Goal: Download file/media

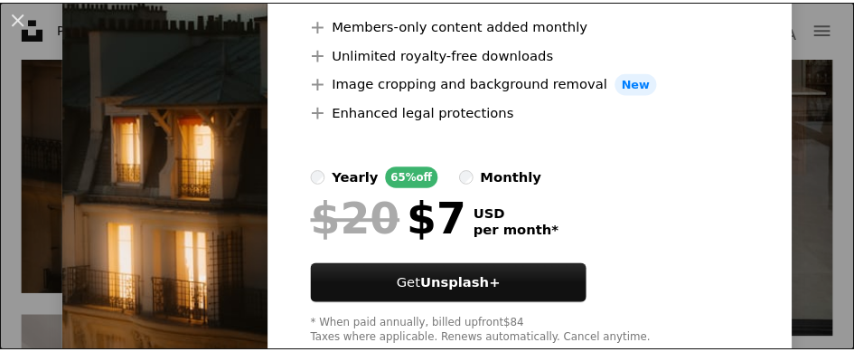
scroll to position [181, 0]
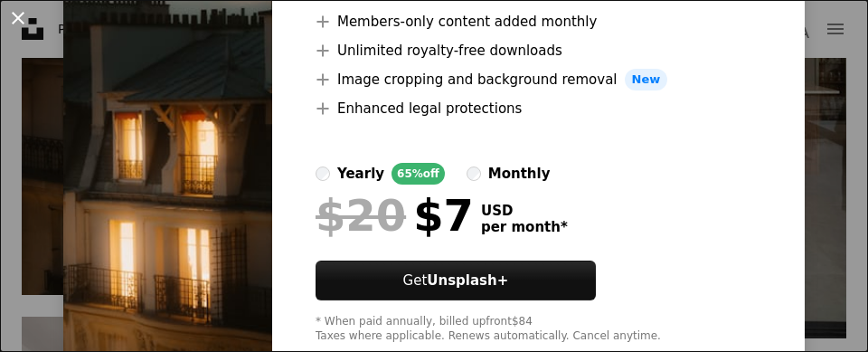
click at [19, 8] on button "An X shape" at bounding box center [18, 18] width 22 height 22
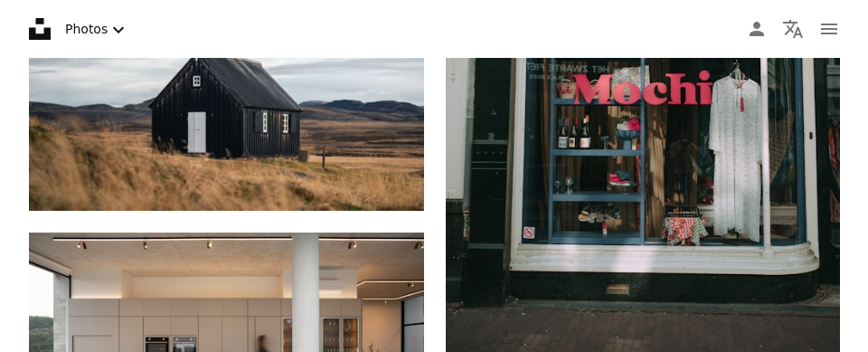
scroll to position [3103, 0]
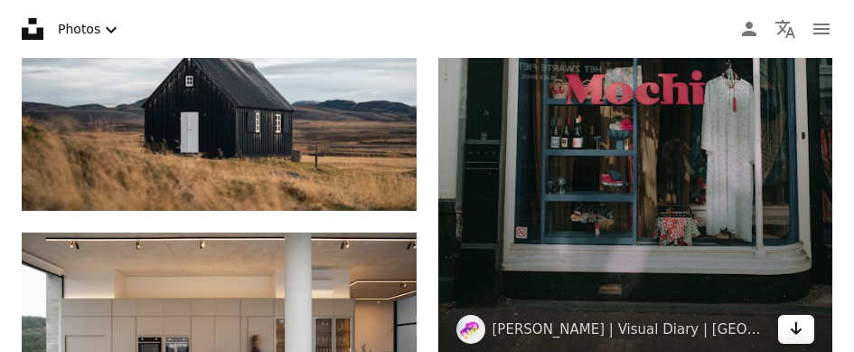
click at [790, 328] on icon "Arrow pointing down" at bounding box center [796, 328] width 14 height 22
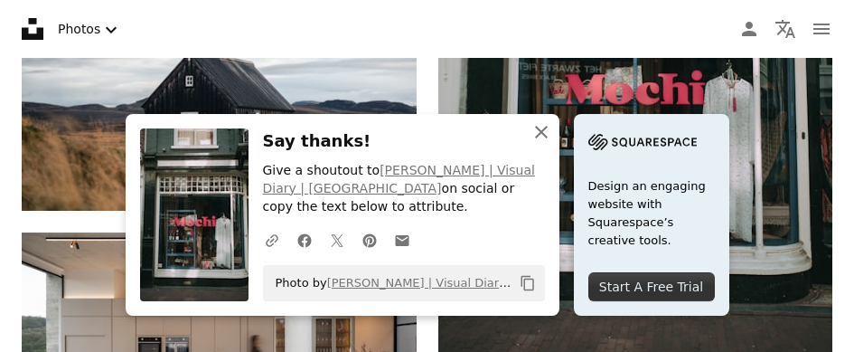
click at [536, 143] on icon "An X shape" at bounding box center [541, 132] width 22 height 22
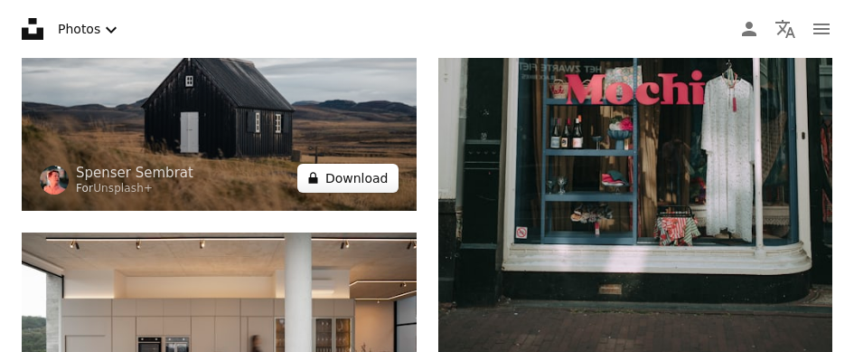
click at [353, 180] on button "A lock Download" at bounding box center [347, 178] width 101 height 29
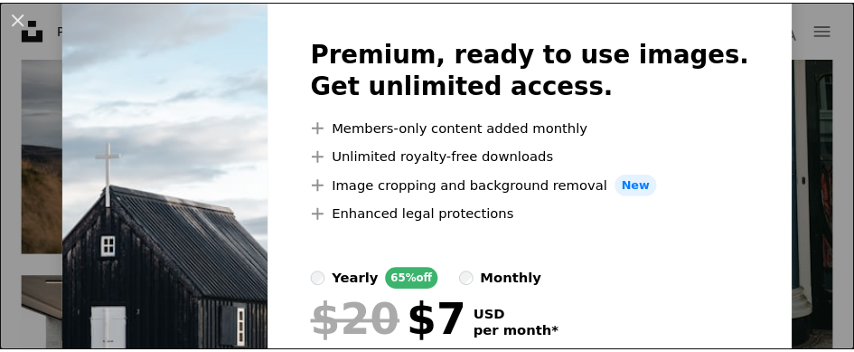
scroll to position [90, 0]
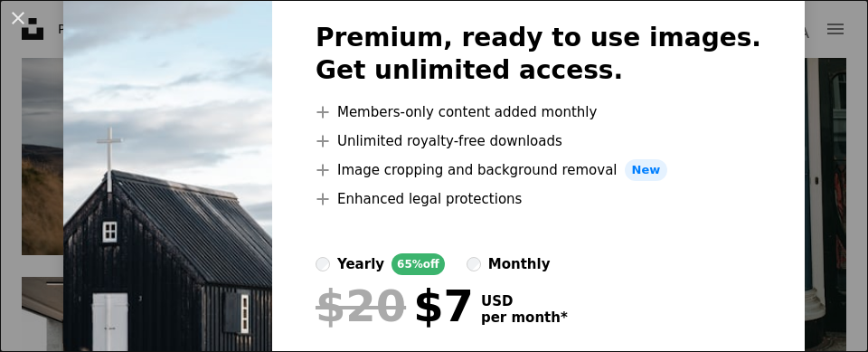
click at [22, 20] on button "An X shape" at bounding box center [18, 18] width 22 height 22
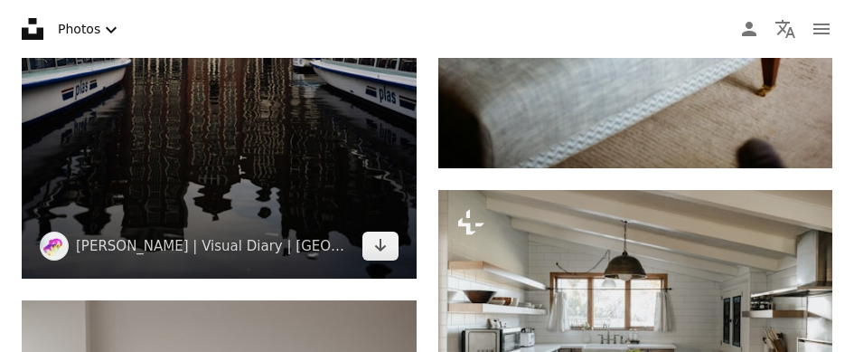
scroll to position [3916, 0]
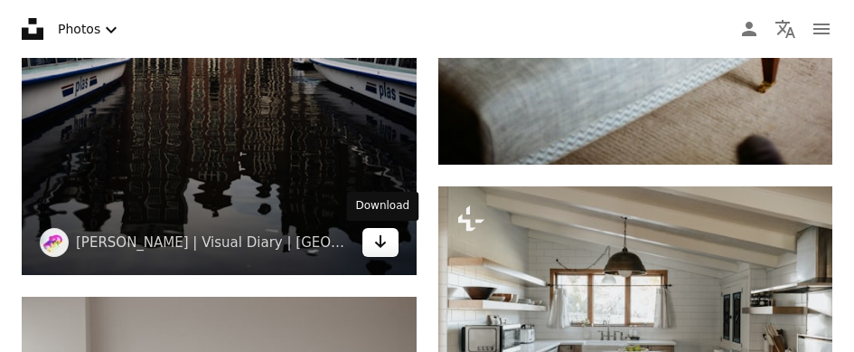
click at [374, 245] on icon "Arrow pointing down" at bounding box center [380, 241] width 14 height 22
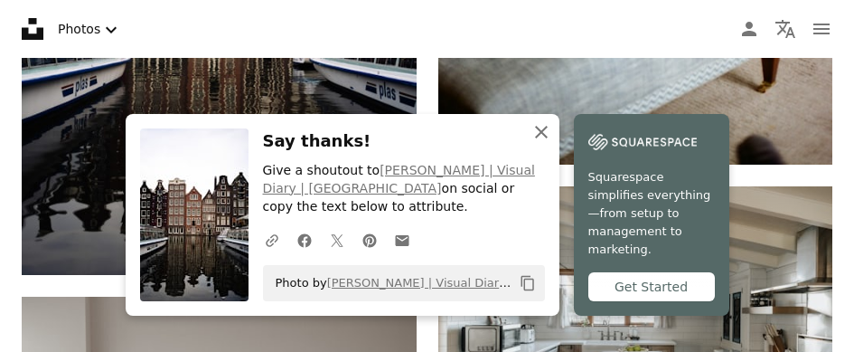
click at [538, 138] on icon "button" at bounding box center [541, 132] width 13 height 13
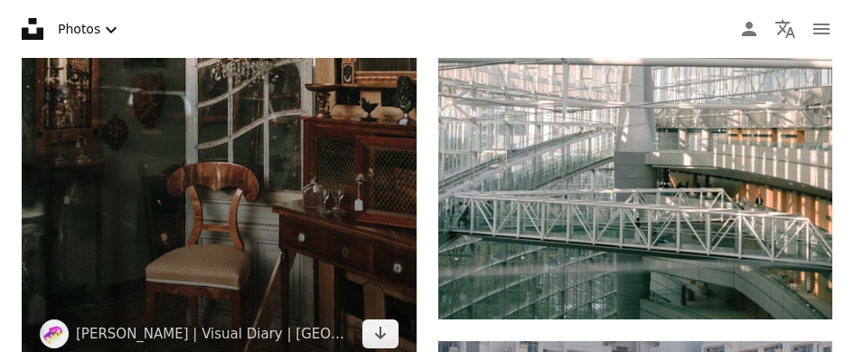
scroll to position [7140, 0]
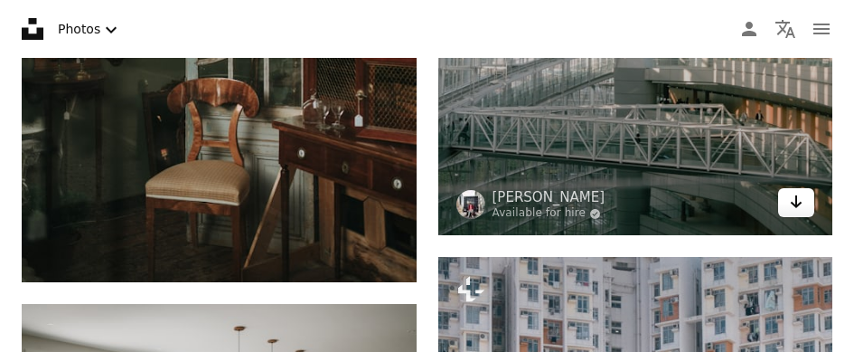
click at [790, 209] on icon "Arrow pointing down" at bounding box center [796, 202] width 14 height 22
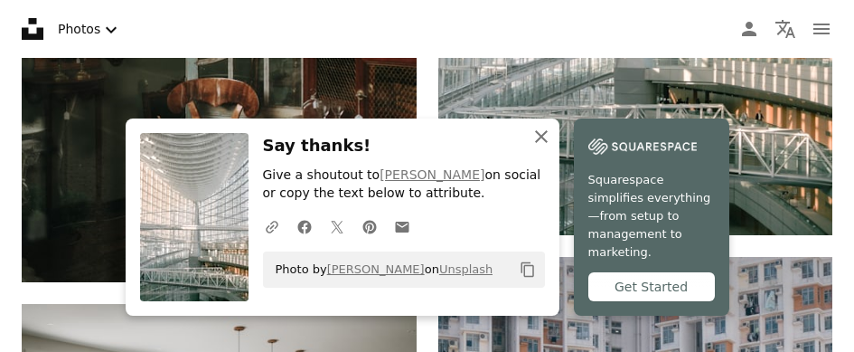
click at [547, 147] on icon "An X shape" at bounding box center [541, 137] width 22 height 22
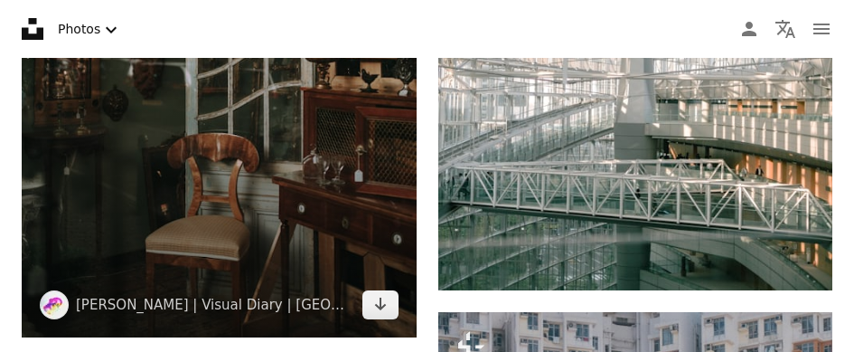
scroll to position [7169, 0]
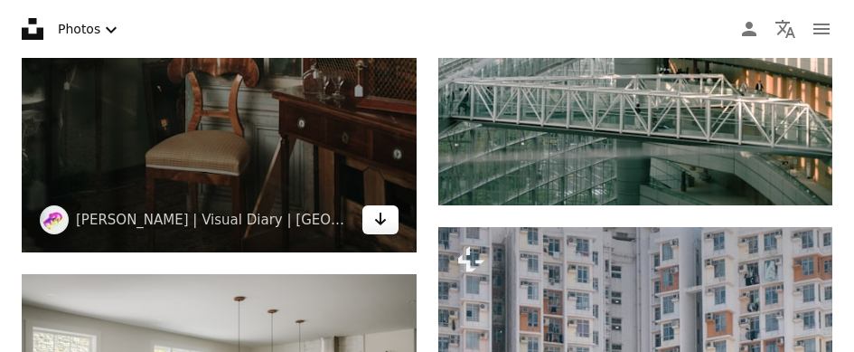
click at [386, 228] on icon "Arrow pointing down" at bounding box center [380, 219] width 14 height 22
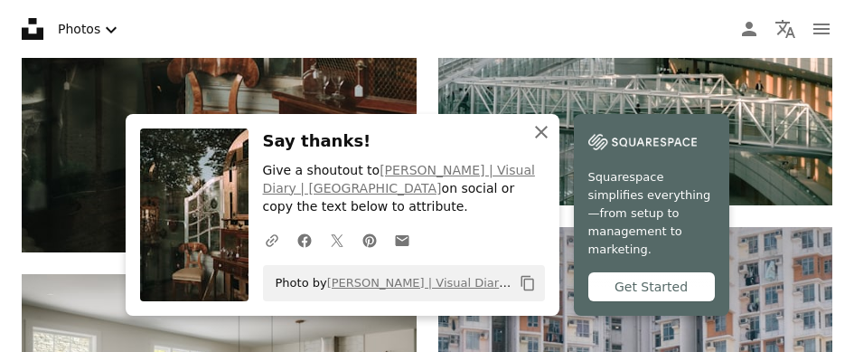
click at [546, 143] on icon "An X shape" at bounding box center [541, 132] width 22 height 22
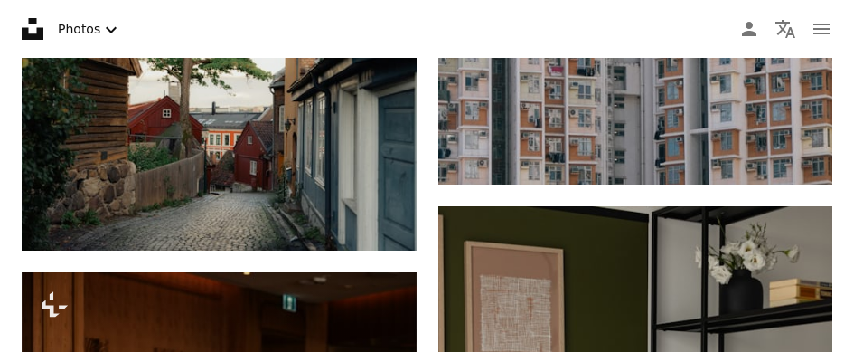
scroll to position [7741, 0]
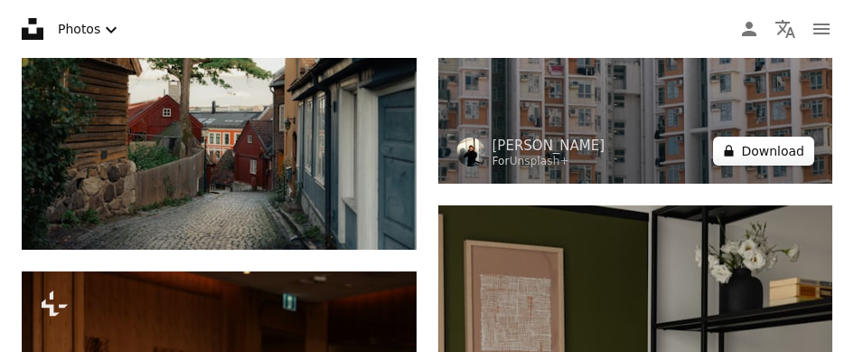
click at [736, 155] on icon "A lock" at bounding box center [729, 151] width 14 height 14
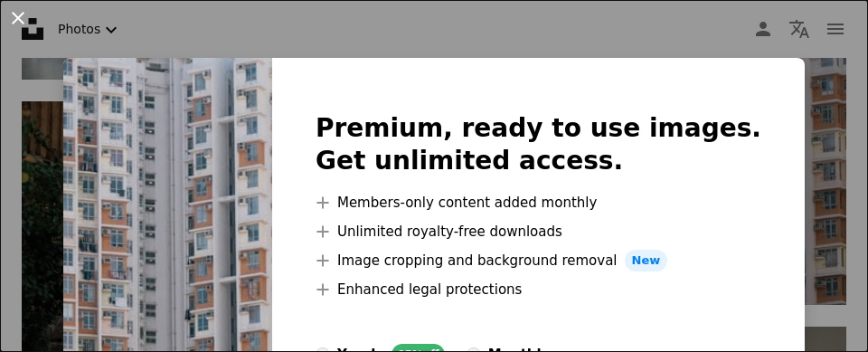
click at [25, 20] on button "An X shape" at bounding box center [18, 18] width 22 height 22
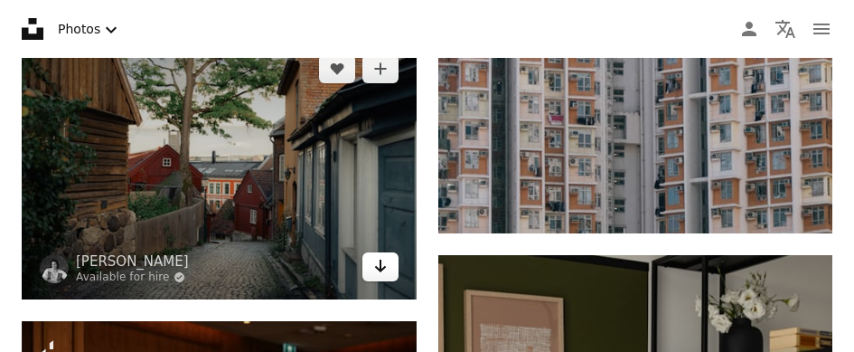
scroll to position [7712, 0]
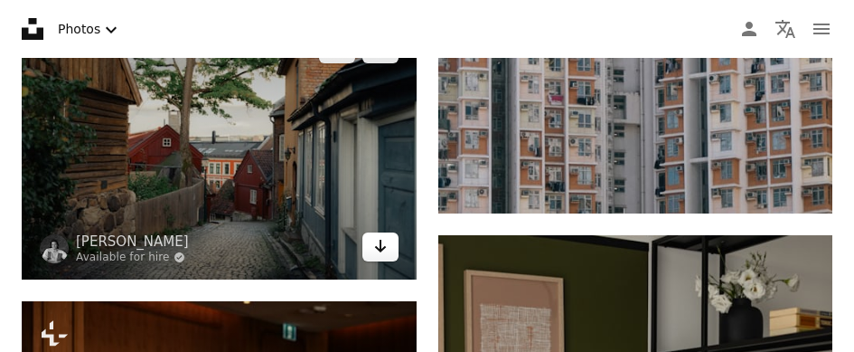
click at [385, 249] on icon "Arrow pointing down" at bounding box center [380, 246] width 14 height 22
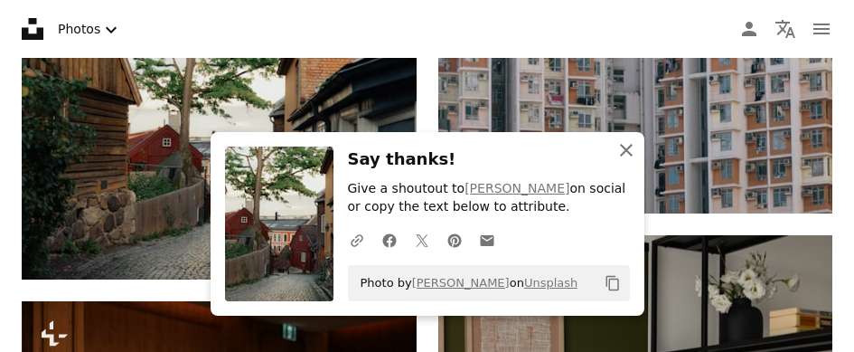
click at [621, 148] on icon "An X shape" at bounding box center [626, 150] width 22 height 22
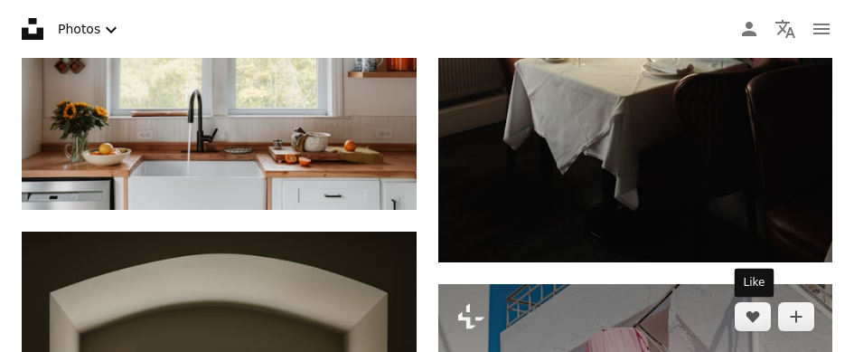
scroll to position [11718, 0]
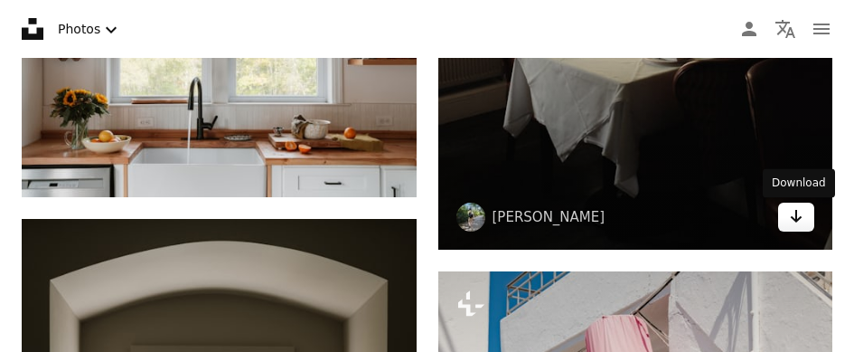
click at [796, 227] on icon "Arrow pointing down" at bounding box center [796, 216] width 14 height 22
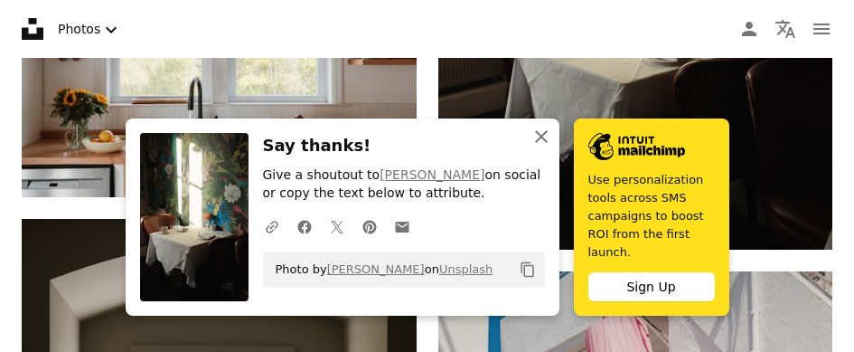
click at [539, 147] on icon "An X shape" at bounding box center [541, 137] width 22 height 22
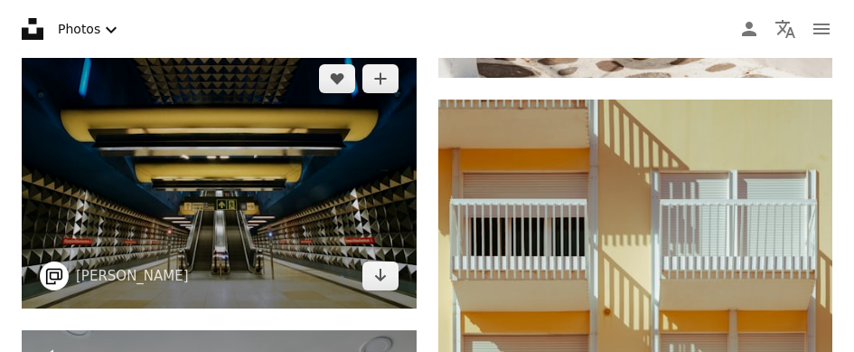
scroll to position [12531, 0]
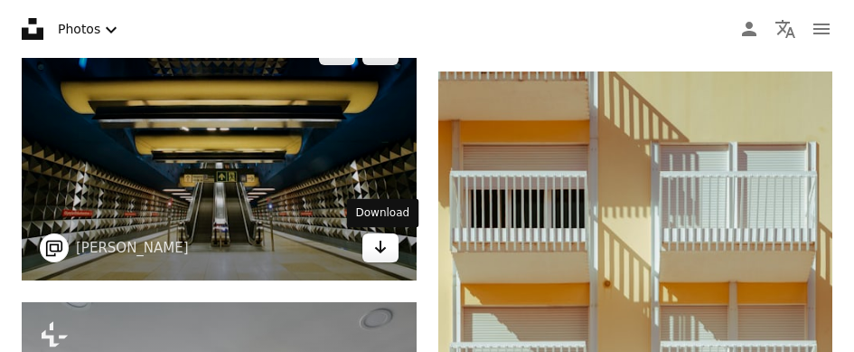
click at [391, 249] on link "Arrow pointing down" at bounding box center [380, 247] width 36 height 29
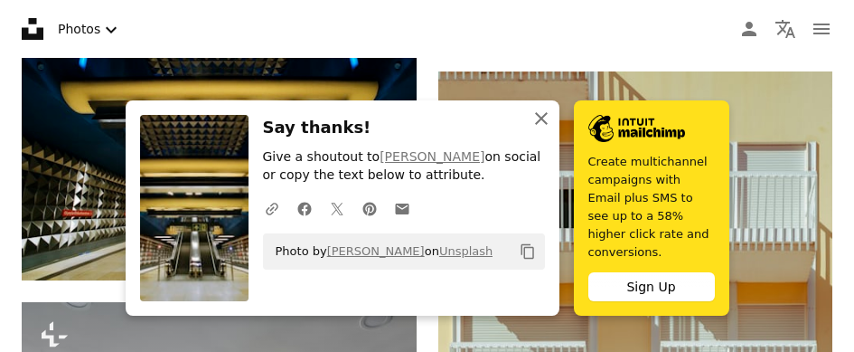
click at [536, 129] on icon "An X shape" at bounding box center [541, 119] width 22 height 22
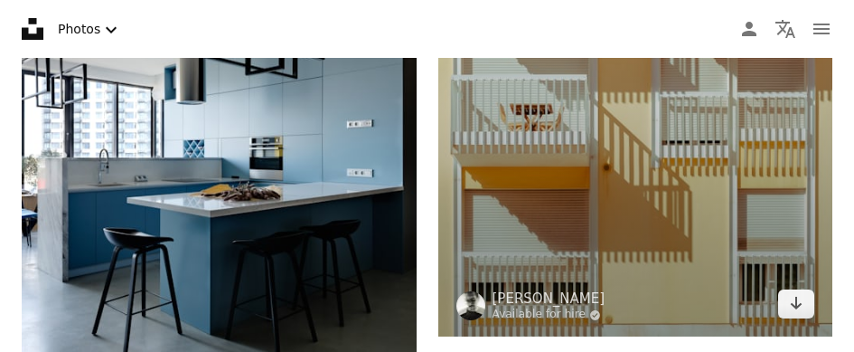
scroll to position [12983, 0]
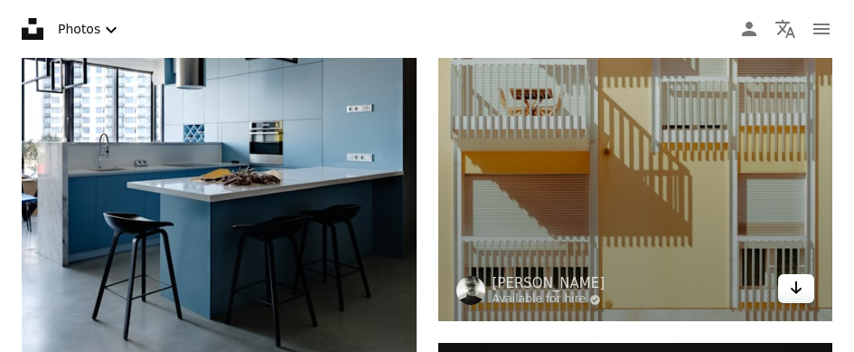
click at [791, 295] on icon "Arrow pointing down" at bounding box center [796, 288] width 14 height 22
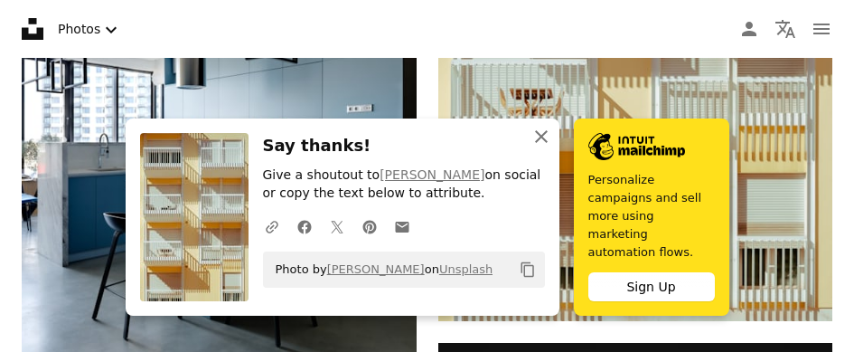
click at [540, 147] on icon "An X shape" at bounding box center [541, 137] width 22 height 22
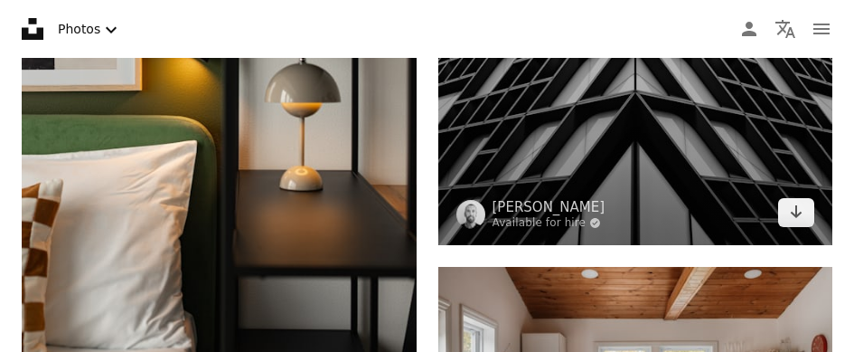
scroll to position [13676, 0]
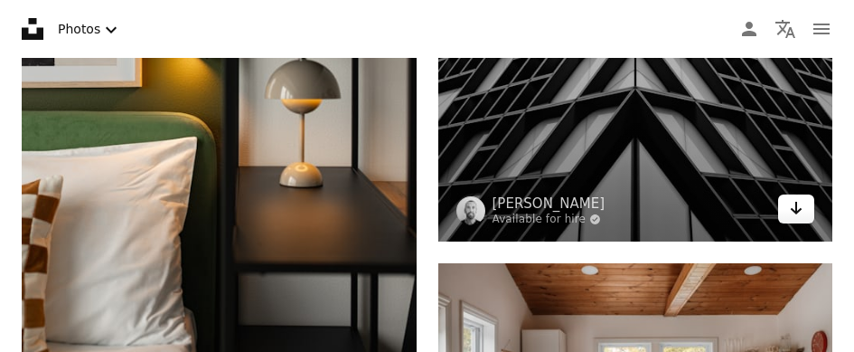
click at [809, 215] on link "Arrow pointing down" at bounding box center [796, 208] width 36 height 29
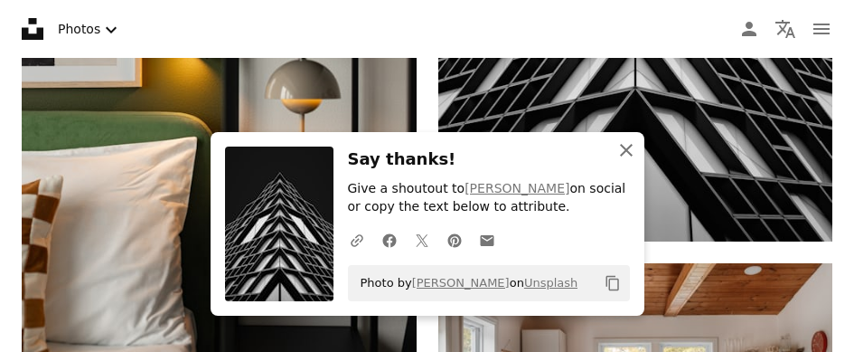
click at [631, 145] on icon "button" at bounding box center [626, 150] width 13 height 13
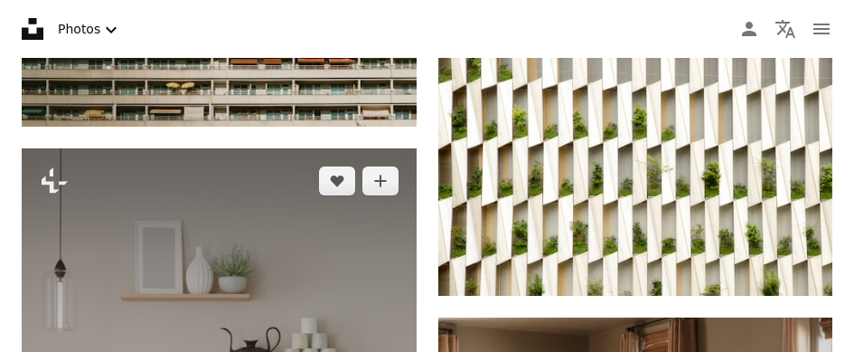
scroll to position [15364, 0]
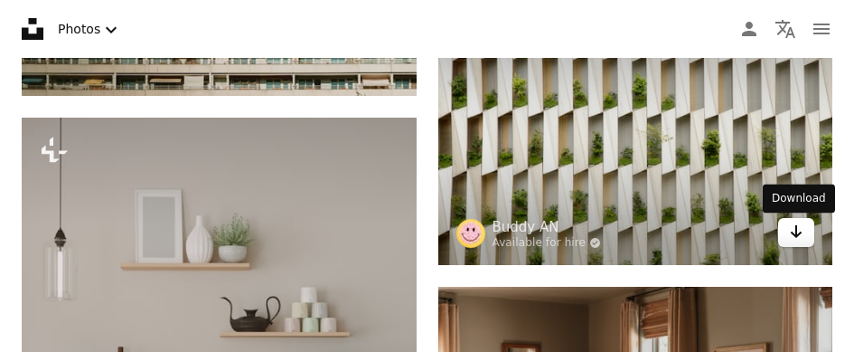
click at [807, 234] on link "Arrow pointing down" at bounding box center [796, 232] width 36 height 29
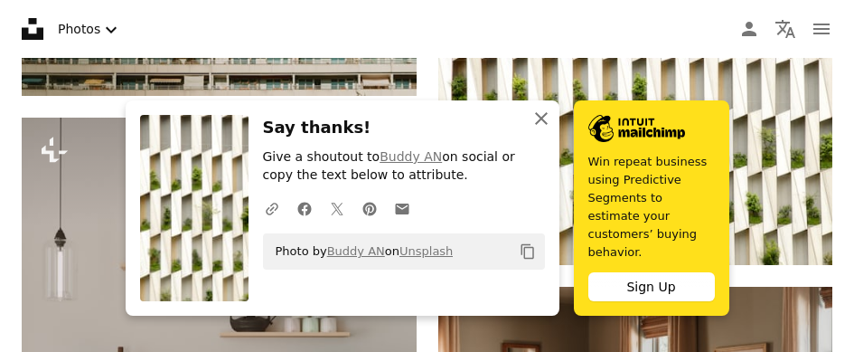
click at [548, 129] on icon "An X shape" at bounding box center [541, 119] width 22 height 22
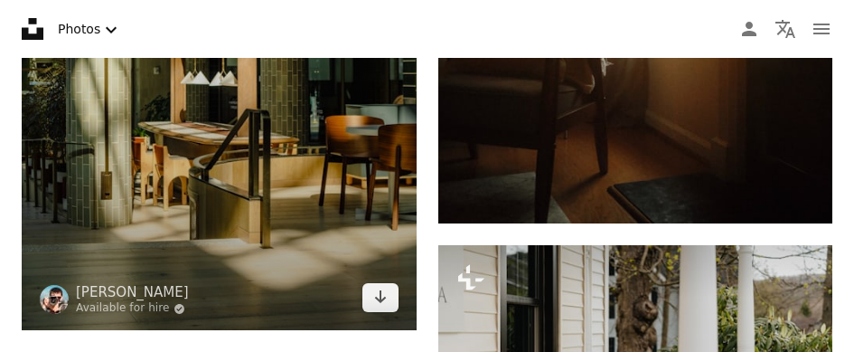
scroll to position [17201, 0]
click at [384, 297] on icon "Download" at bounding box center [380, 296] width 12 height 13
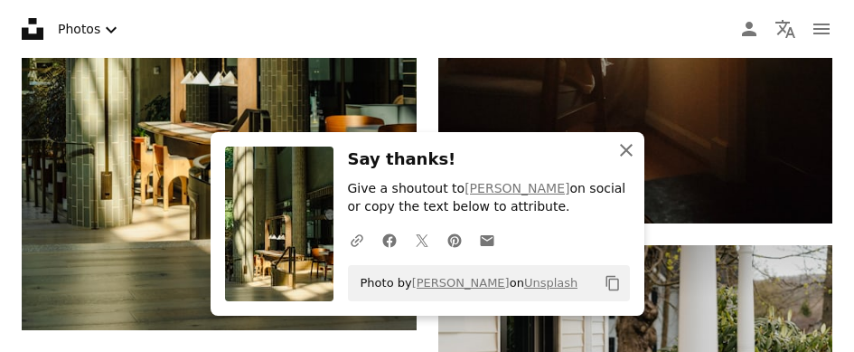
click at [625, 146] on icon "An X shape" at bounding box center [626, 150] width 22 height 22
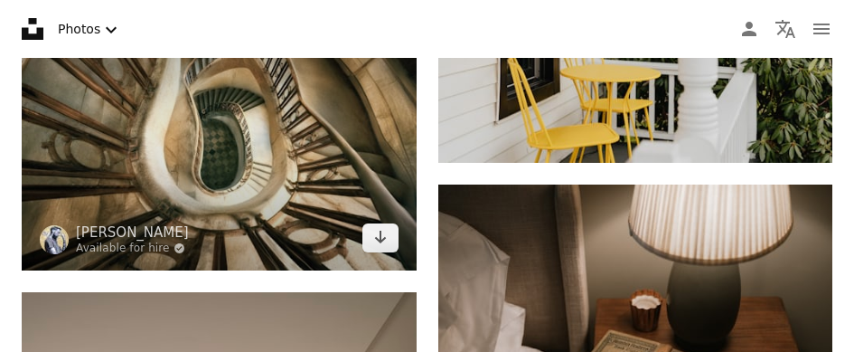
scroll to position [17562, 0]
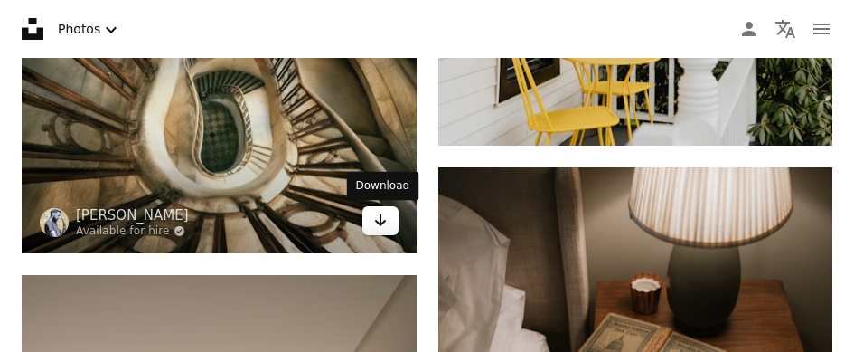
click at [383, 230] on icon "Arrow pointing down" at bounding box center [380, 220] width 14 height 22
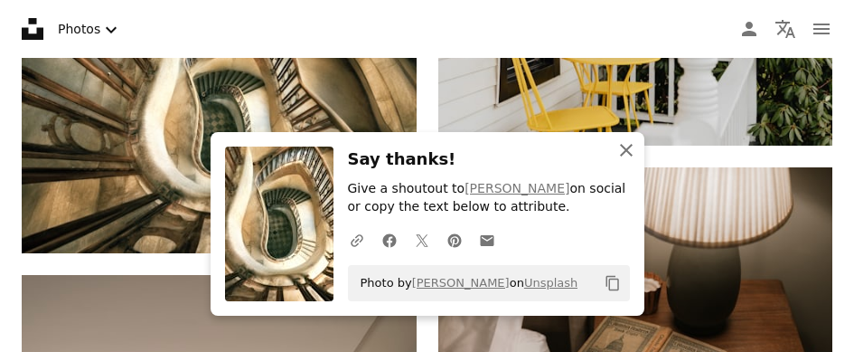
click at [624, 152] on icon "button" at bounding box center [626, 150] width 13 height 13
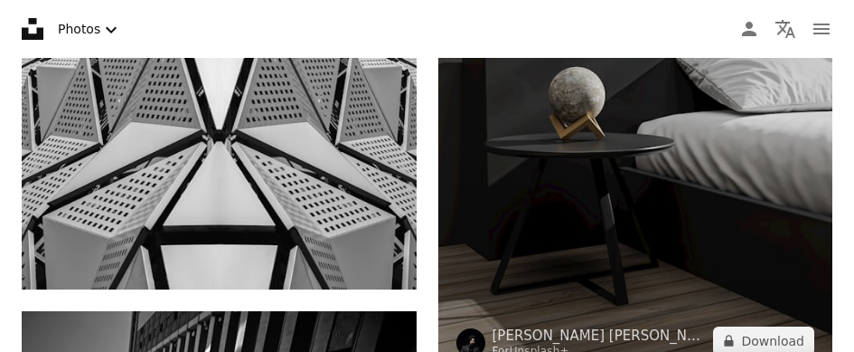
scroll to position [19973, 0]
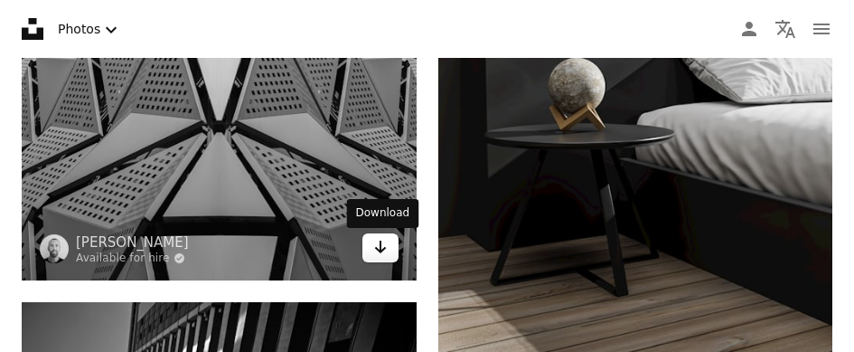
click at [385, 251] on icon "Arrow pointing down" at bounding box center [380, 247] width 14 height 22
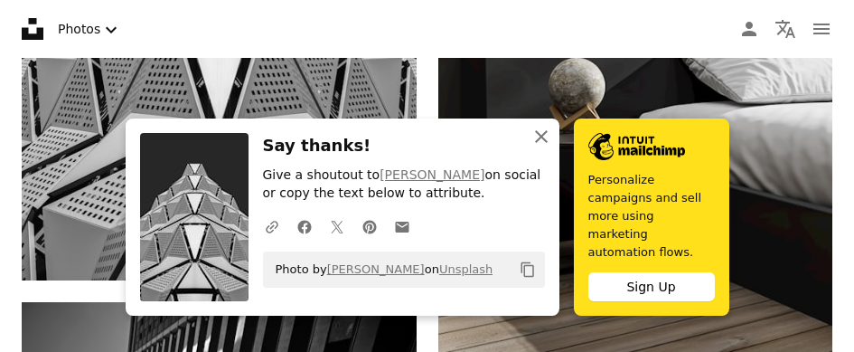
click at [541, 143] on icon "button" at bounding box center [541, 136] width 13 height 13
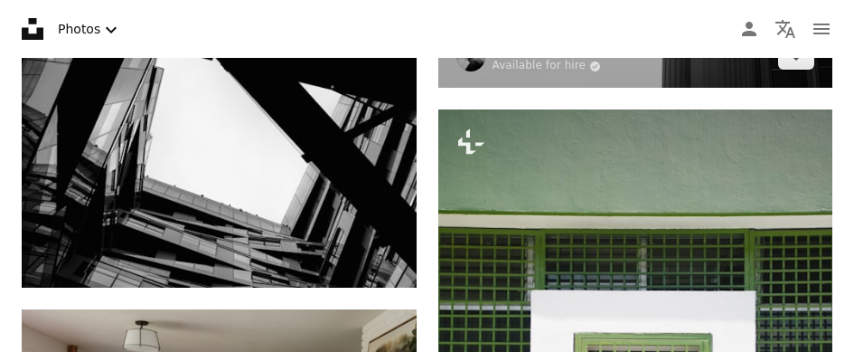
scroll to position [20846, 0]
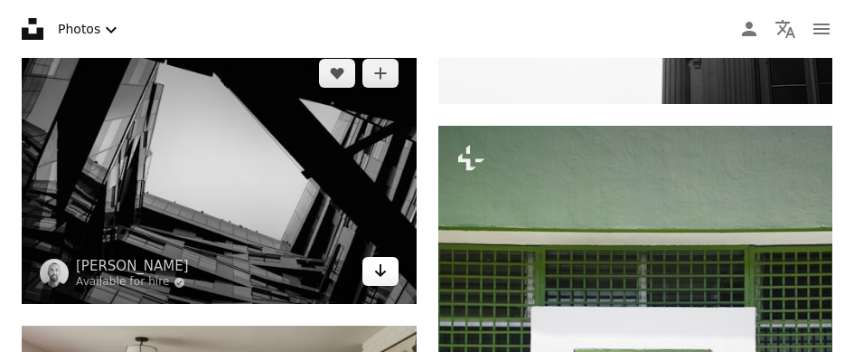
click at [380, 277] on icon "Download" at bounding box center [380, 270] width 12 height 13
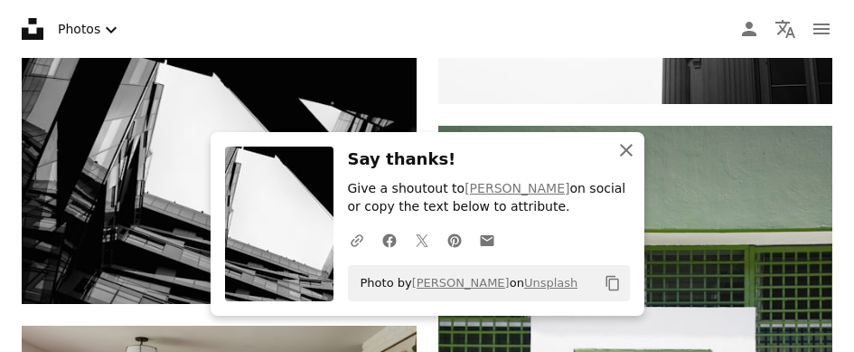
click at [631, 148] on icon "An X shape" at bounding box center [626, 150] width 22 height 22
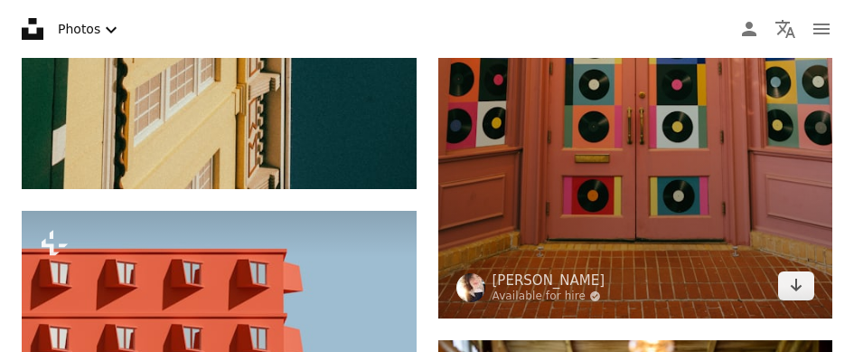
scroll to position [21870, 0]
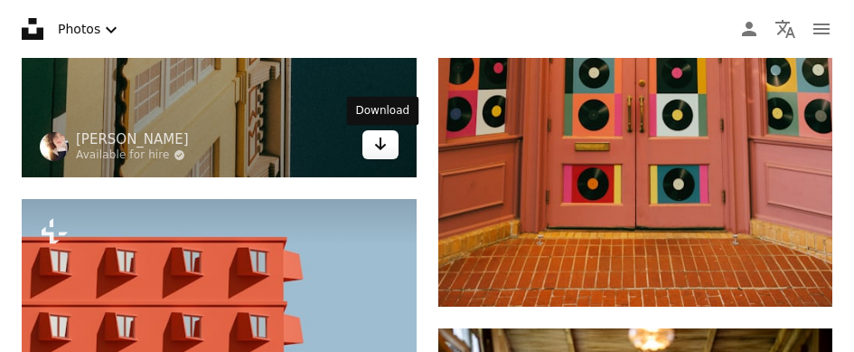
click at [387, 159] on link "Arrow pointing down" at bounding box center [380, 144] width 36 height 29
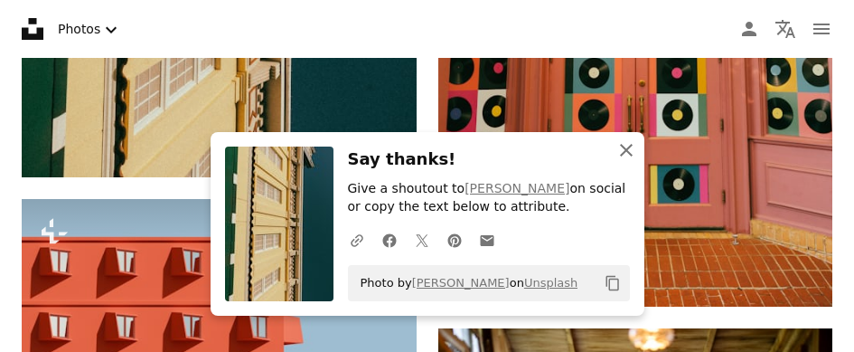
click at [626, 156] on icon "An X shape" at bounding box center [626, 150] width 22 height 22
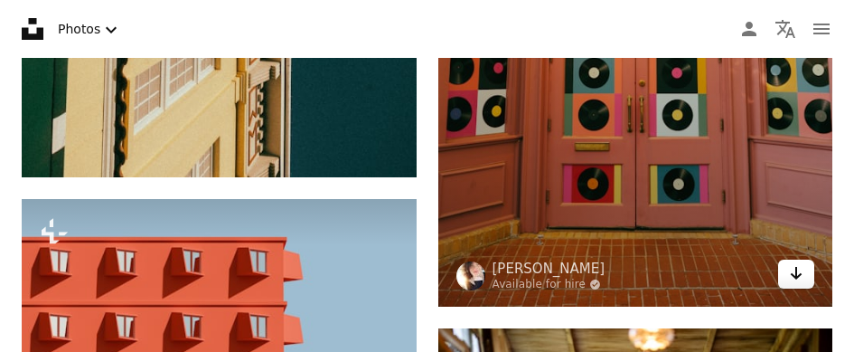
click at [801, 277] on icon "Arrow pointing down" at bounding box center [796, 273] width 14 height 22
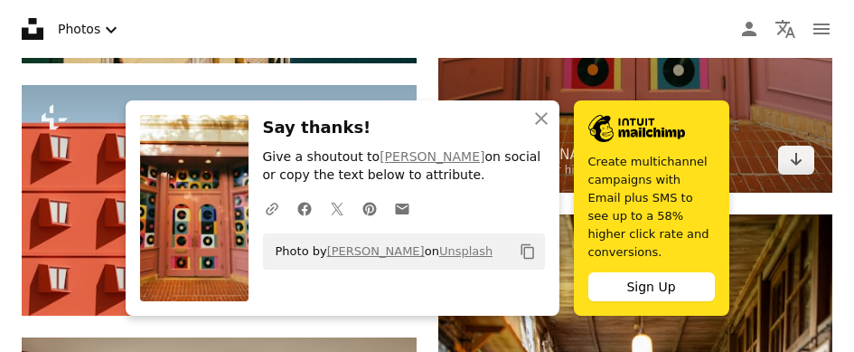
scroll to position [21991, 0]
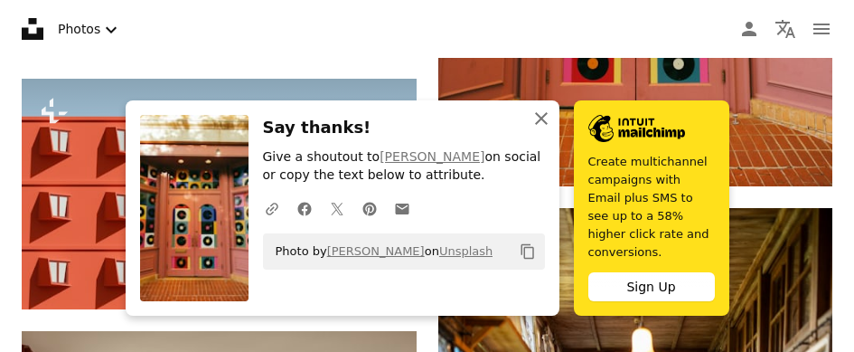
click at [540, 125] on icon "button" at bounding box center [541, 118] width 13 height 13
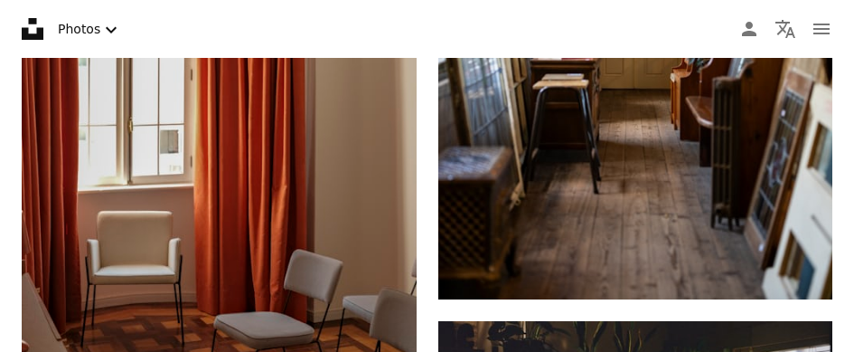
scroll to position [22503, 0]
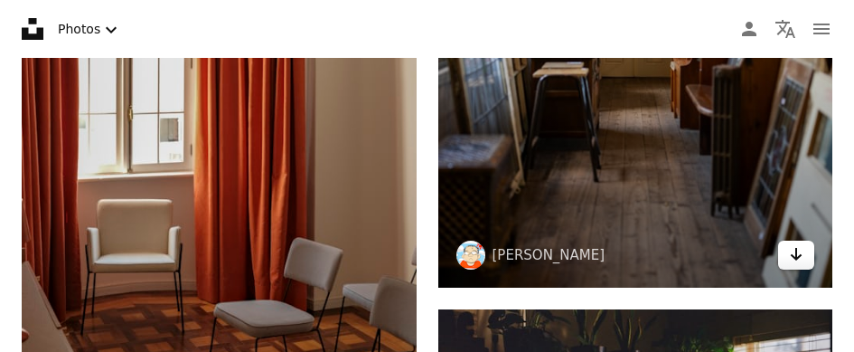
click at [802, 263] on icon "Arrow pointing down" at bounding box center [796, 254] width 14 height 22
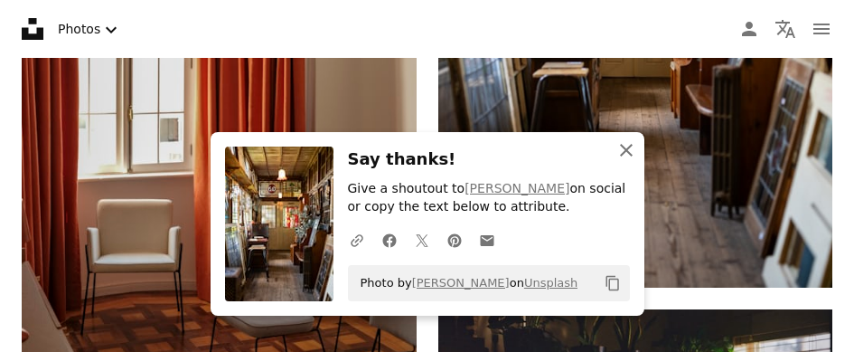
click at [627, 152] on icon "button" at bounding box center [626, 150] width 13 height 13
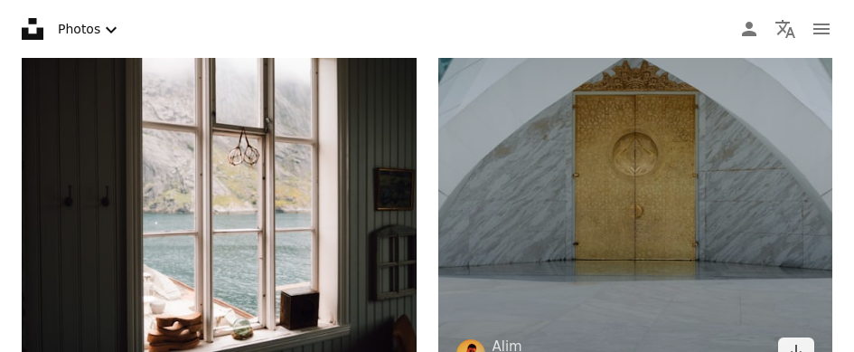
scroll to position [23829, 0]
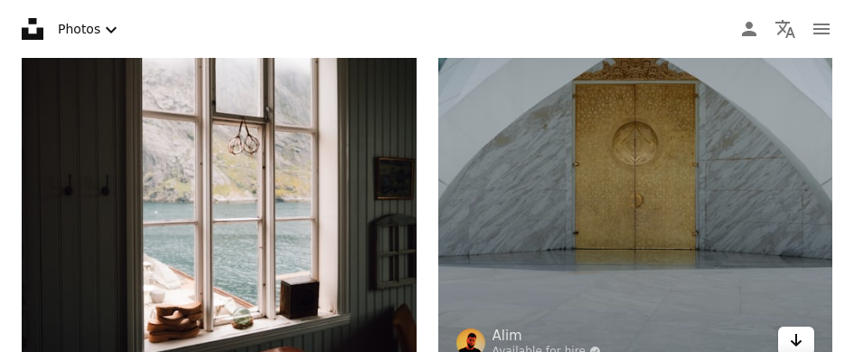
click at [799, 337] on icon "Arrow pointing down" at bounding box center [796, 340] width 14 height 22
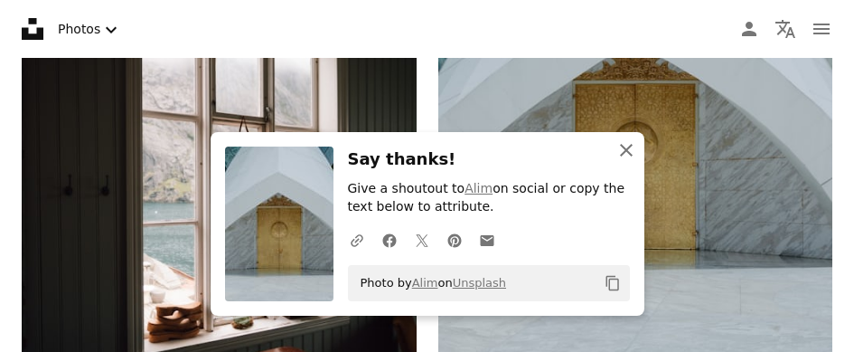
click at [622, 145] on icon "An X shape" at bounding box center [626, 150] width 22 height 22
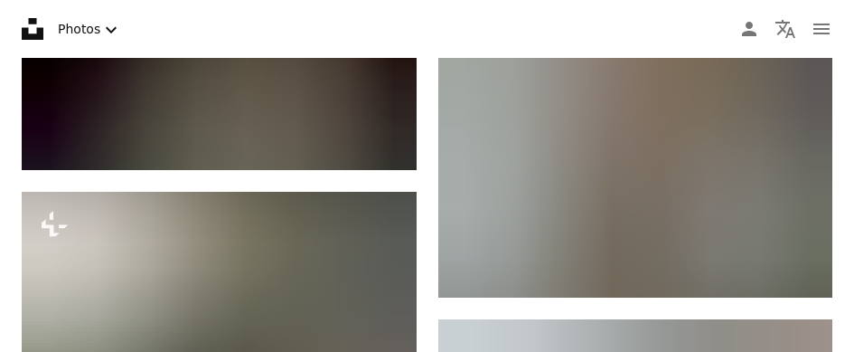
scroll to position [28468, 0]
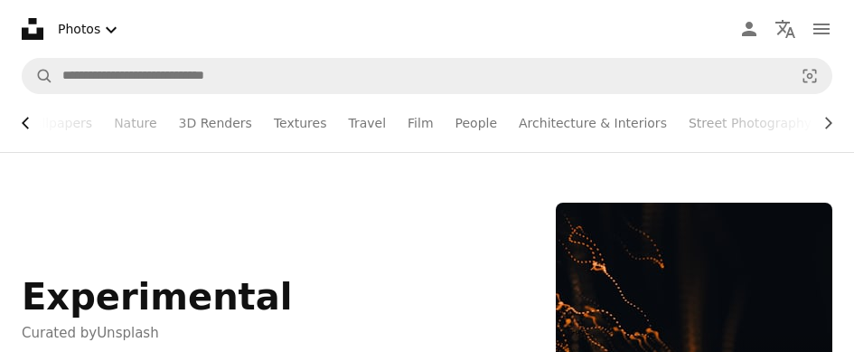
click at [33, 125] on icon "Chevron left" at bounding box center [26, 123] width 18 height 18
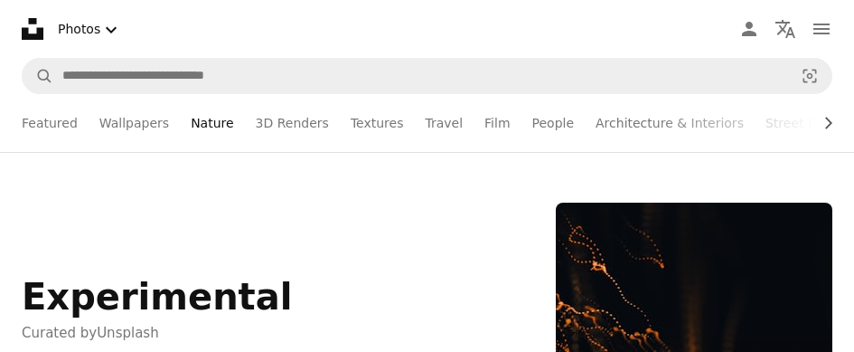
click at [203, 120] on link "Nature" at bounding box center [212, 123] width 42 height 58
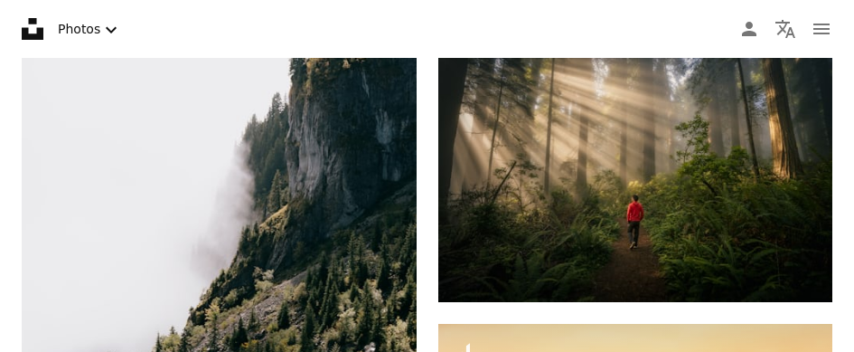
scroll to position [1717, 0]
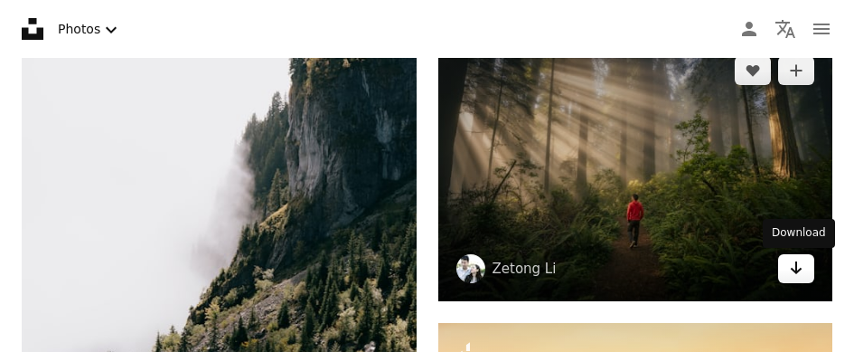
click at [794, 273] on icon "Arrow pointing down" at bounding box center [796, 268] width 14 height 22
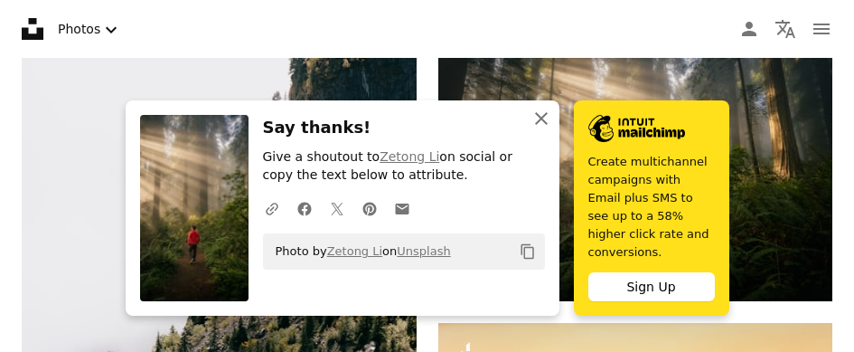
click at [542, 129] on icon "An X shape" at bounding box center [541, 119] width 22 height 22
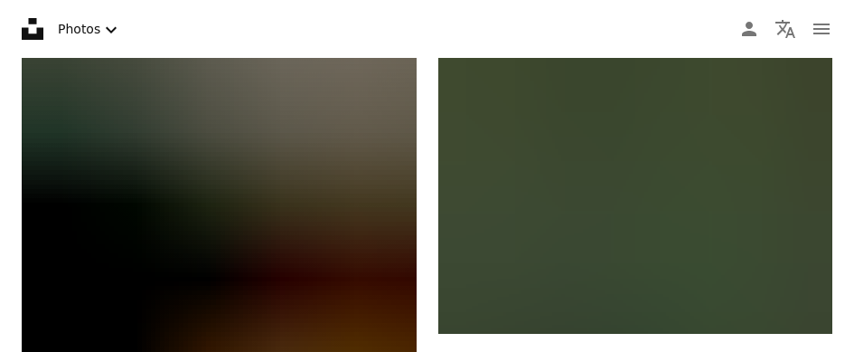
scroll to position [3525, 0]
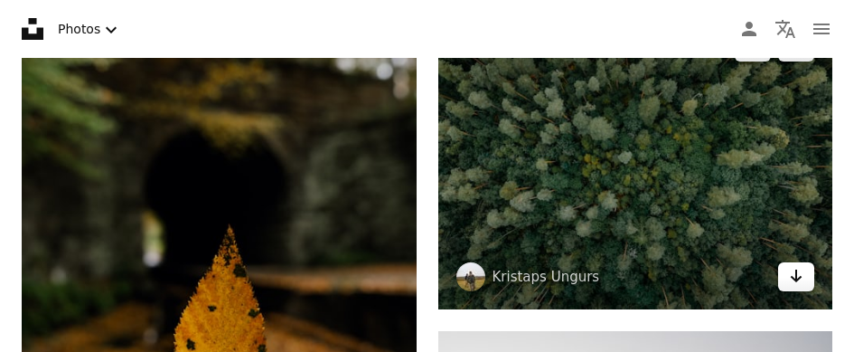
click at [797, 278] on icon "Arrow pointing down" at bounding box center [796, 276] width 14 height 22
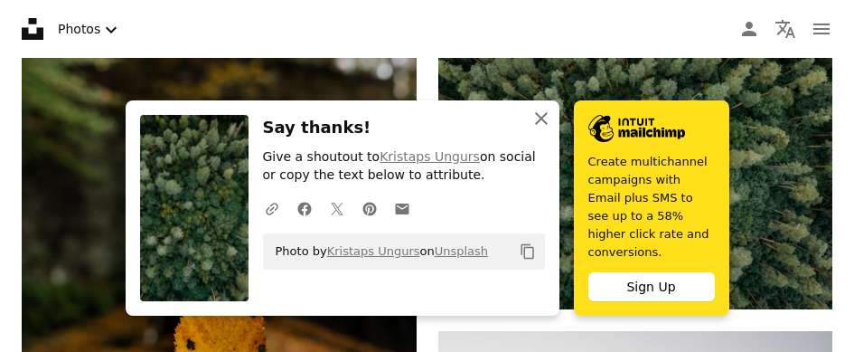
click at [538, 129] on icon "An X shape" at bounding box center [541, 119] width 22 height 22
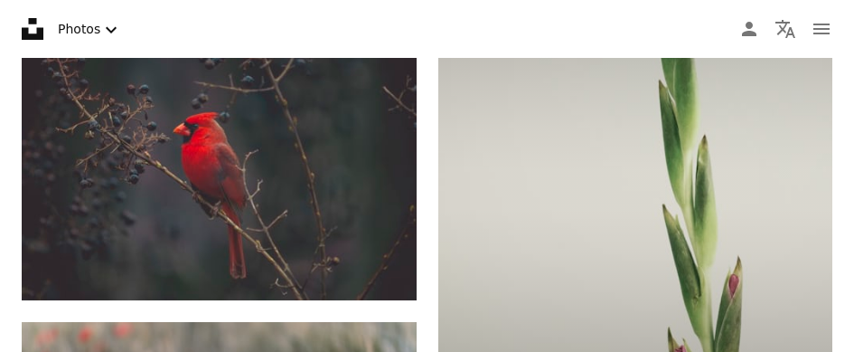
scroll to position [4579, 0]
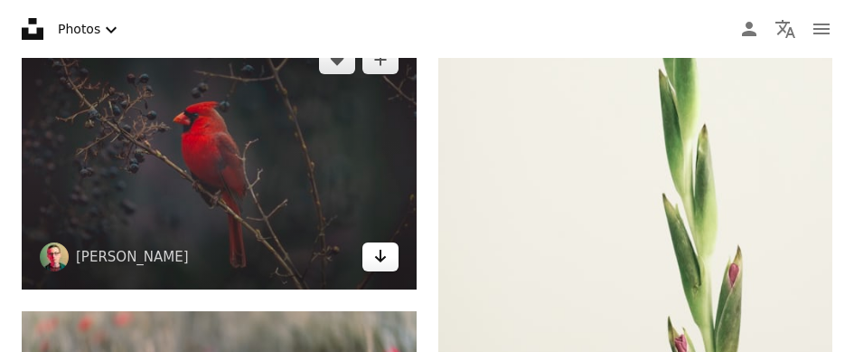
click at [380, 258] on icon "Download" at bounding box center [380, 255] width 12 height 13
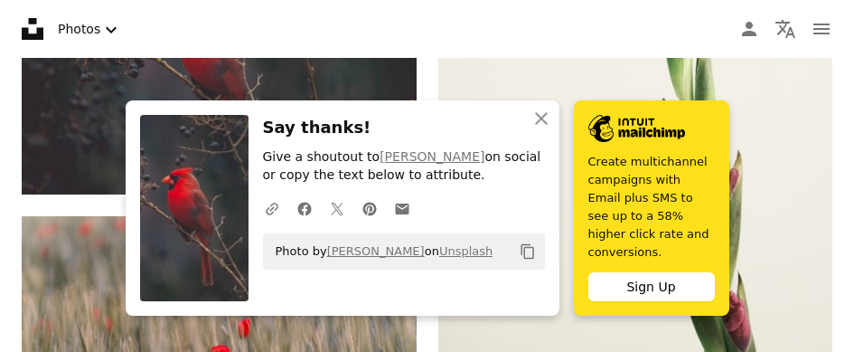
scroll to position [4699, 0]
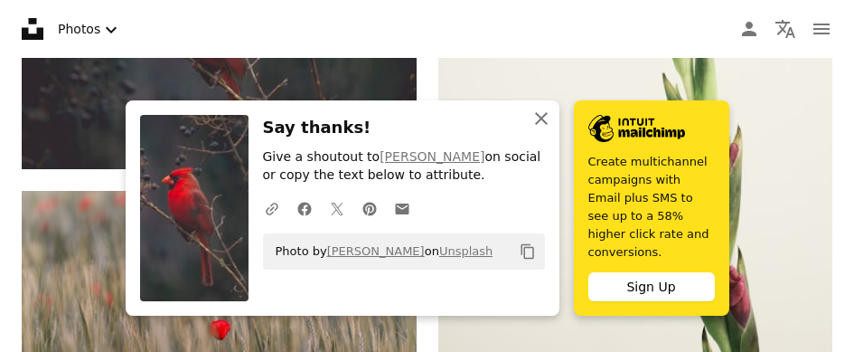
click at [541, 129] on icon "An X shape" at bounding box center [541, 119] width 22 height 22
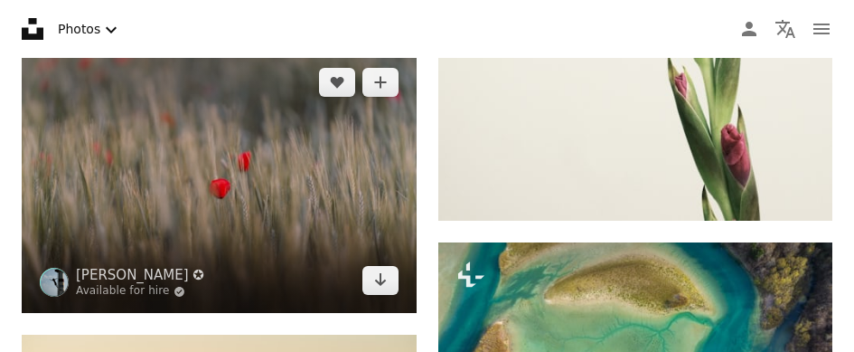
scroll to position [4880, 0]
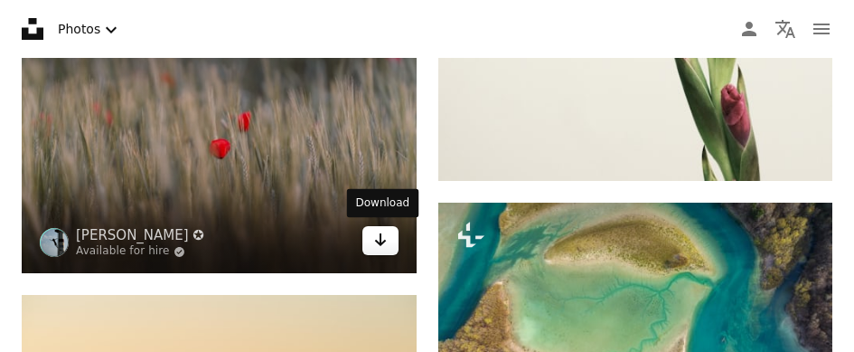
click at [383, 246] on icon "Arrow pointing down" at bounding box center [380, 240] width 14 height 22
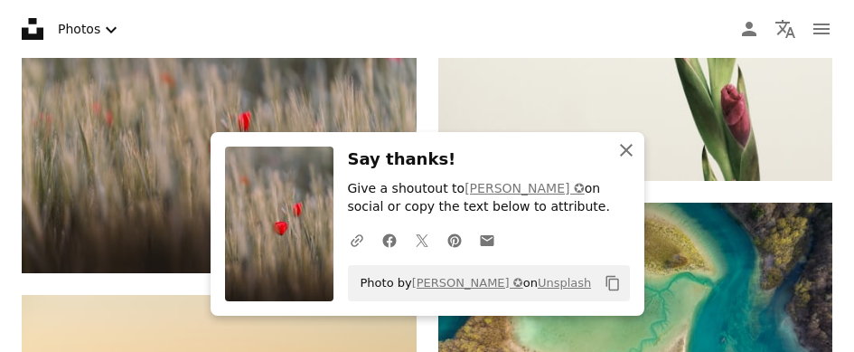
click at [627, 155] on icon "An X shape" at bounding box center [626, 150] width 22 height 22
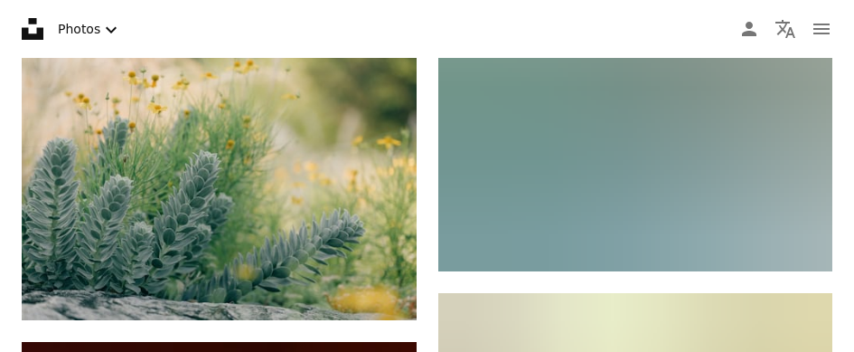
scroll to position [6236, 0]
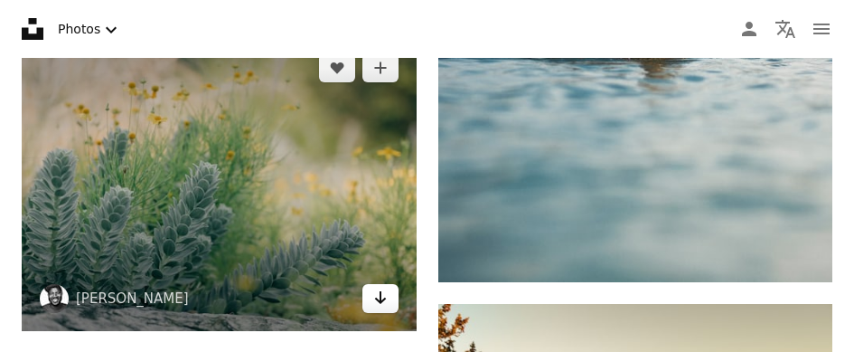
click at [380, 288] on icon "Arrow pointing down" at bounding box center [380, 297] width 14 height 22
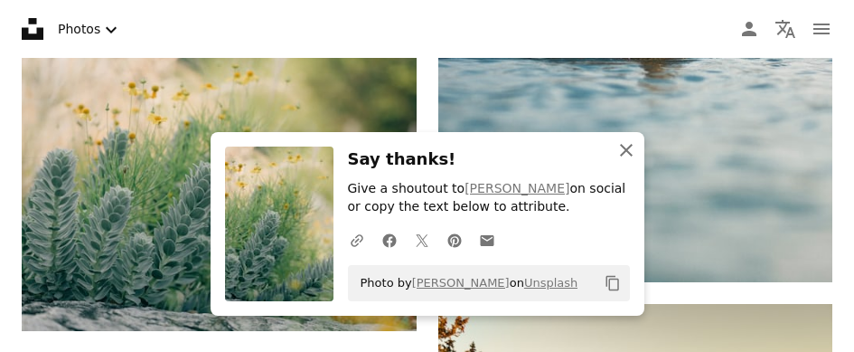
click at [627, 146] on icon "An X shape" at bounding box center [626, 150] width 22 height 22
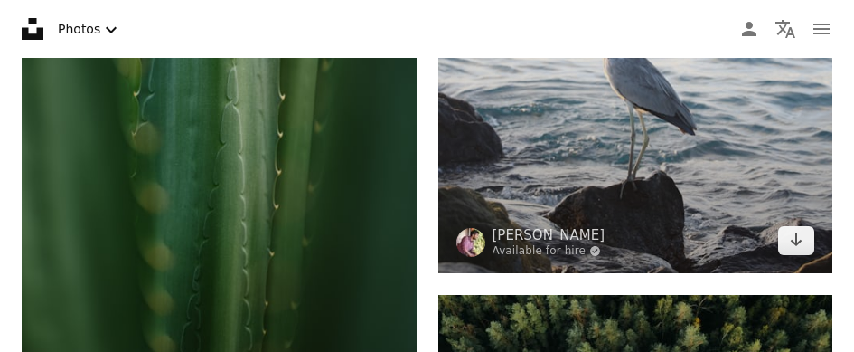
scroll to position [12682, 0]
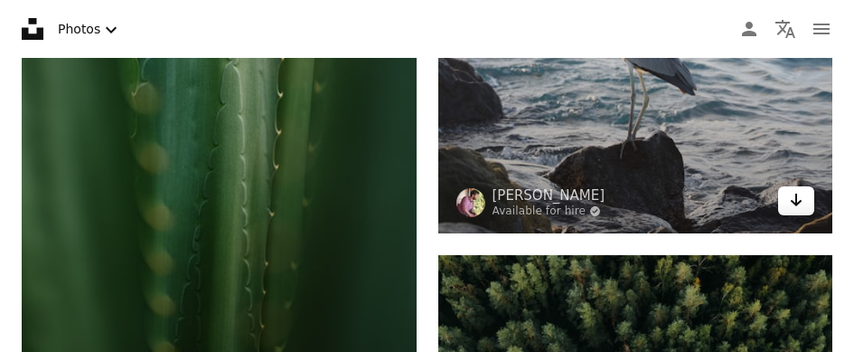
click at [789, 211] on icon "Arrow pointing down" at bounding box center [796, 200] width 14 height 22
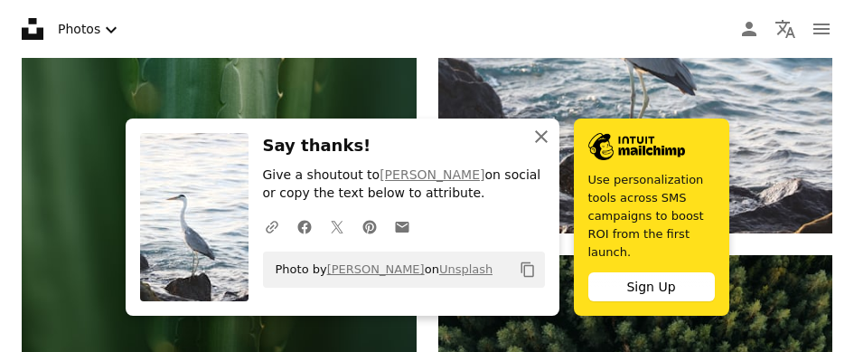
click at [537, 147] on icon "An X shape" at bounding box center [541, 137] width 22 height 22
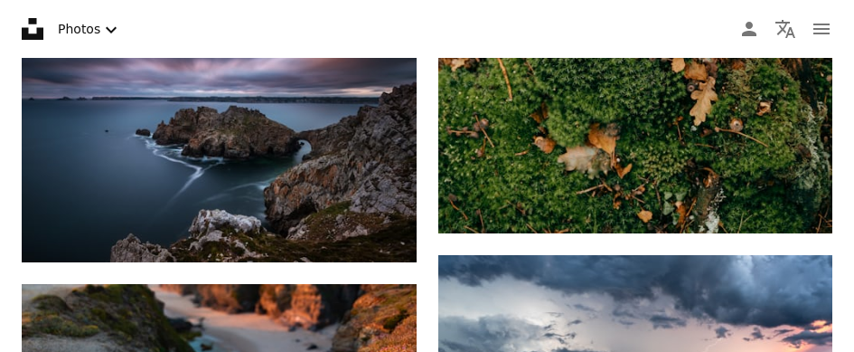
scroll to position [15273, 0]
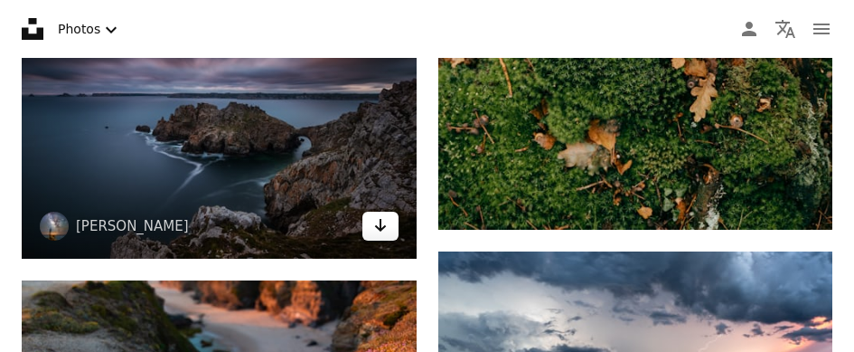
click at [385, 228] on icon "Arrow pointing down" at bounding box center [380, 225] width 14 height 22
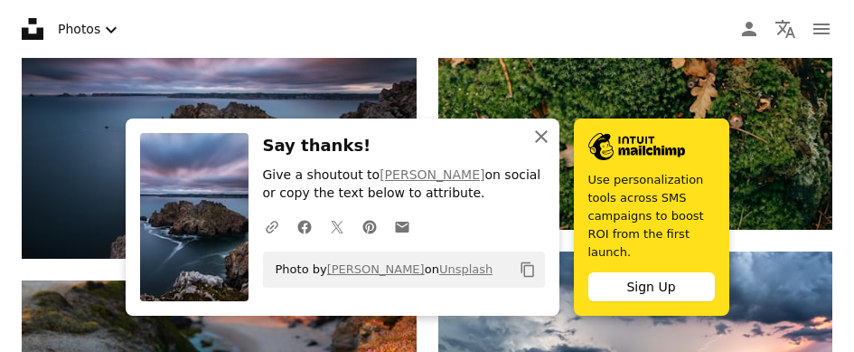
click at [548, 147] on icon "An X shape" at bounding box center [541, 137] width 22 height 22
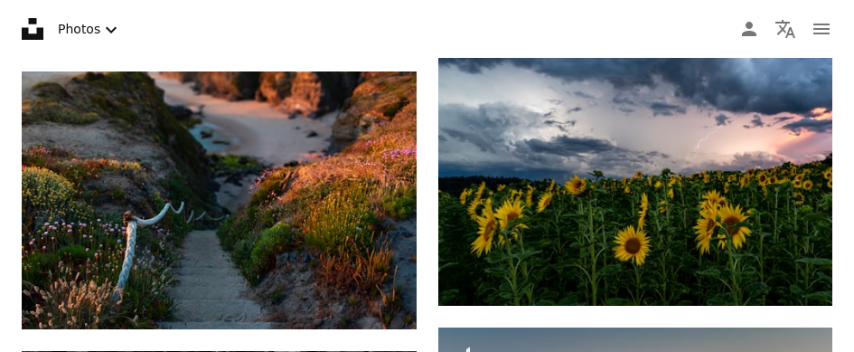
scroll to position [15484, 0]
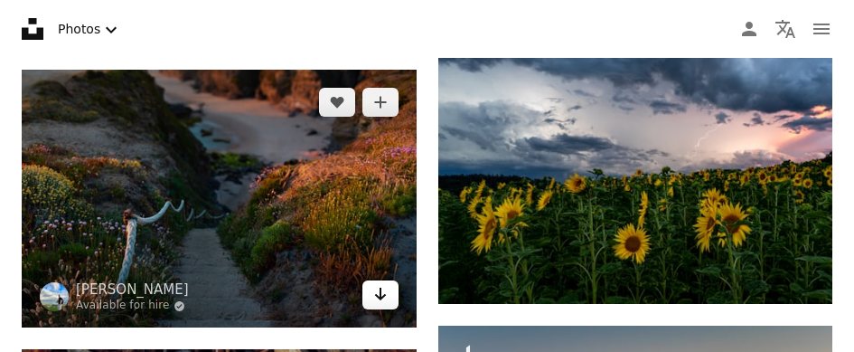
click at [389, 291] on link "Arrow pointing down" at bounding box center [380, 294] width 36 height 29
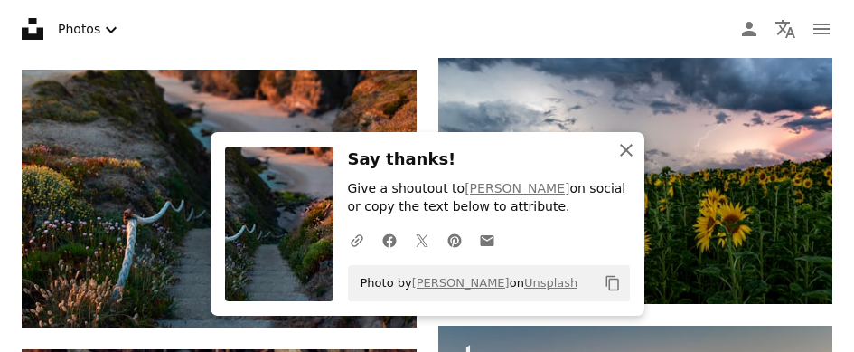
click at [624, 146] on icon "An X shape" at bounding box center [626, 150] width 22 height 22
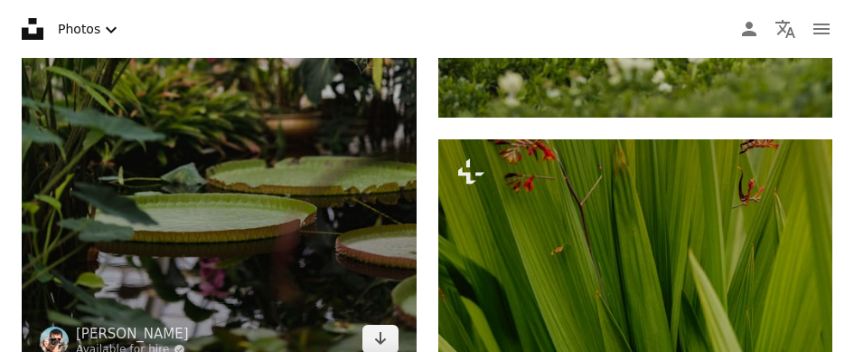
scroll to position [19129, 0]
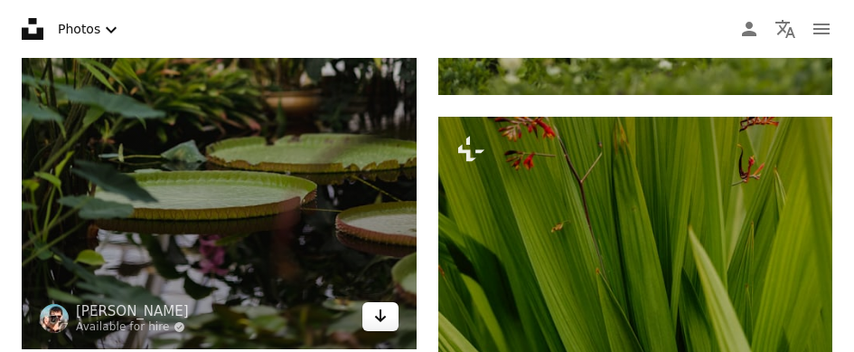
click at [393, 318] on link "Arrow pointing down" at bounding box center [380, 316] width 36 height 29
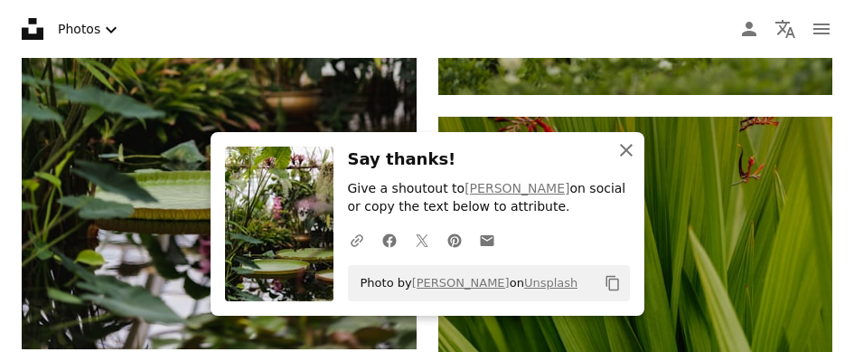
click at [630, 155] on icon "An X shape" at bounding box center [626, 150] width 22 height 22
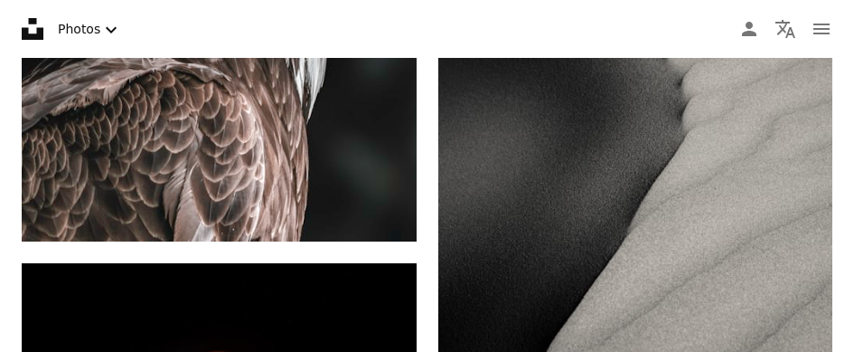
scroll to position [22171, 0]
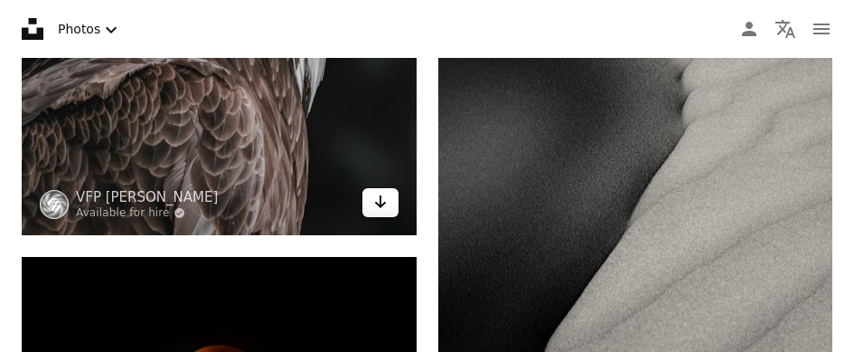
click at [382, 205] on icon "Arrow pointing down" at bounding box center [380, 202] width 14 height 22
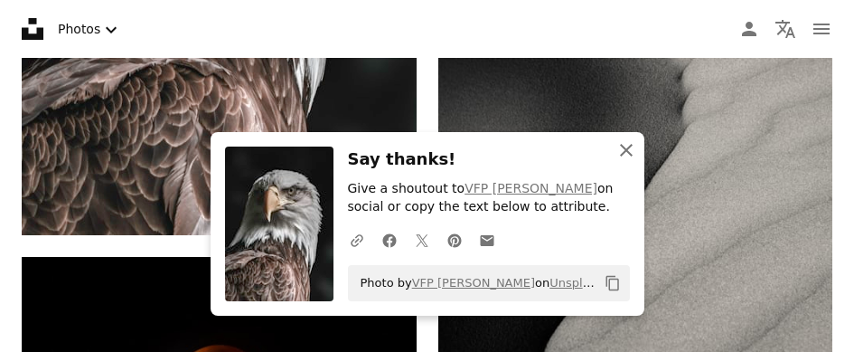
click at [629, 149] on icon "An X shape" at bounding box center [626, 150] width 22 height 22
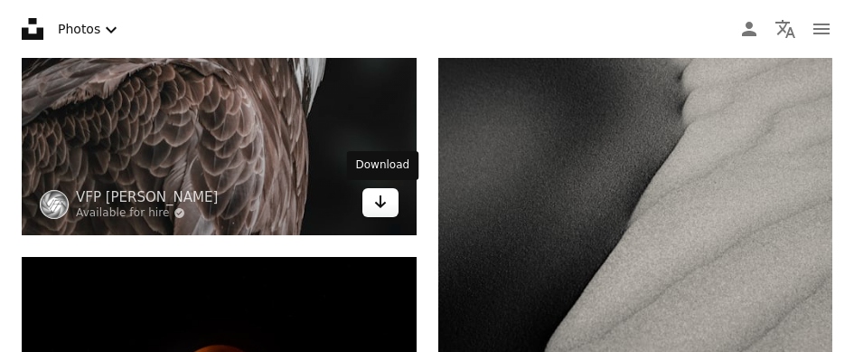
click at [385, 207] on icon "Arrow pointing down" at bounding box center [380, 202] width 14 height 22
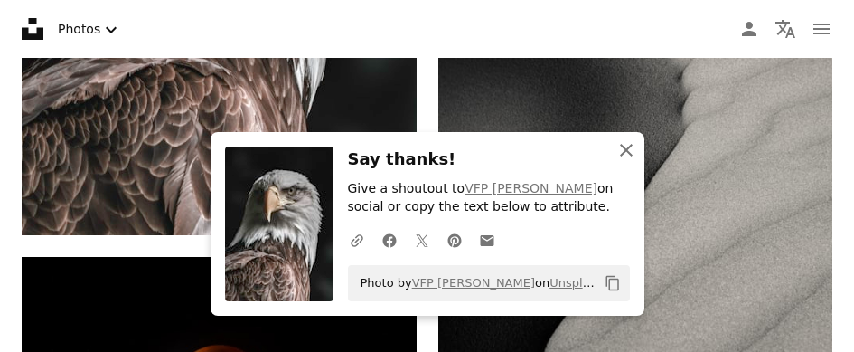
click at [624, 155] on icon "An X shape" at bounding box center [626, 150] width 22 height 22
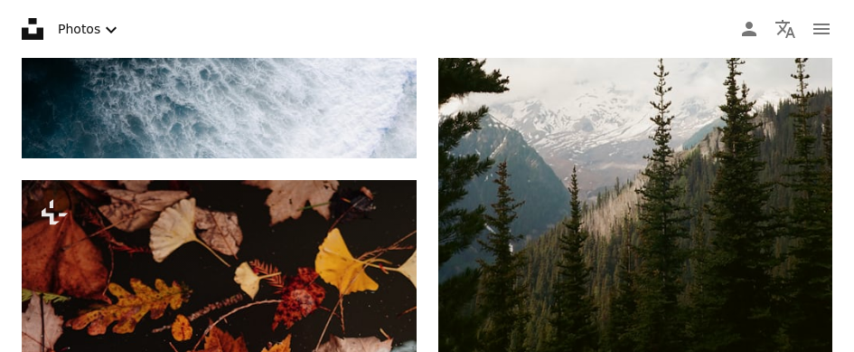
scroll to position [23768, 0]
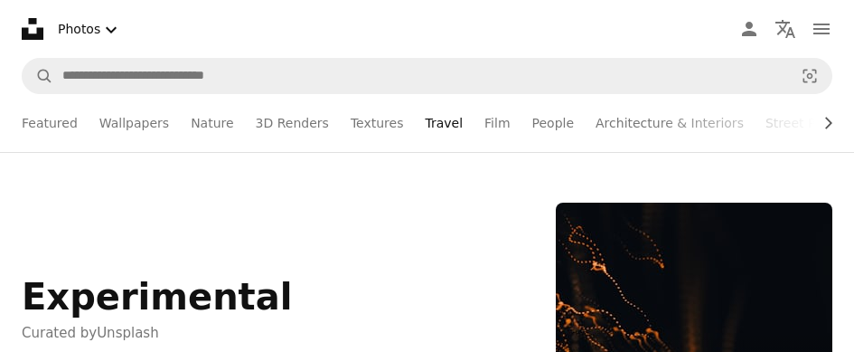
click at [425, 122] on link "Travel" at bounding box center [444, 123] width 38 height 58
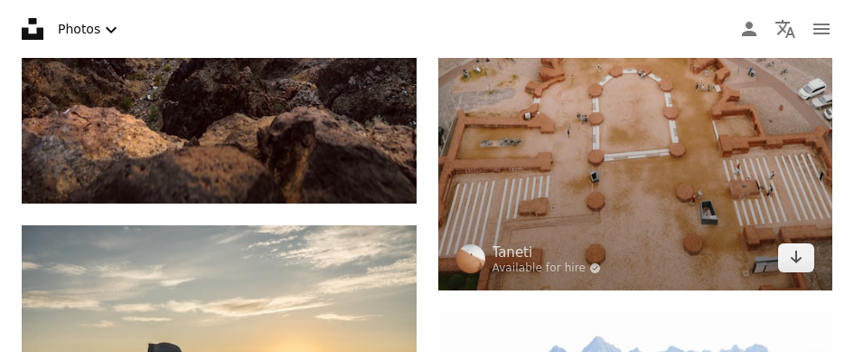
scroll to position [1446, 0]
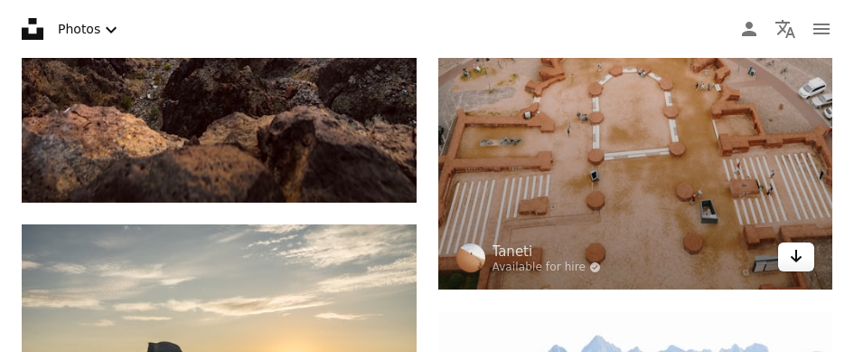
click at [790, 258] on icon "Arrow pointing down" at bounding box center [796, 256] width 14 height 22
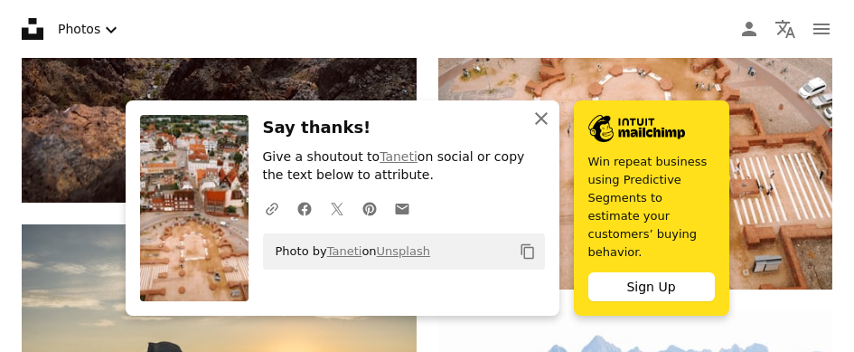
click at [542, 129] on icon "An X shape" at bounding box center [541, 119] width 22 height 22
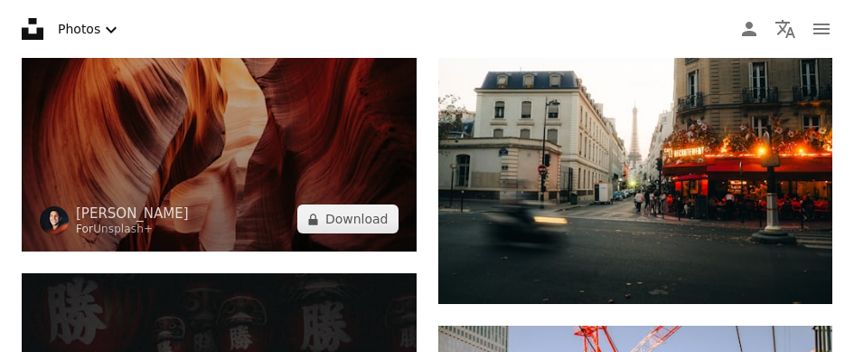
scroll to position [3525, 0]
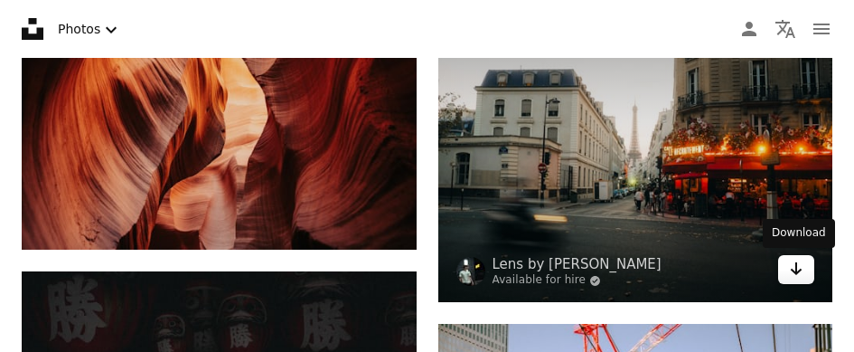
click at [793, 273] on icon "Arrow pointing down" at bounding box center [796, 269] width 14 height 22
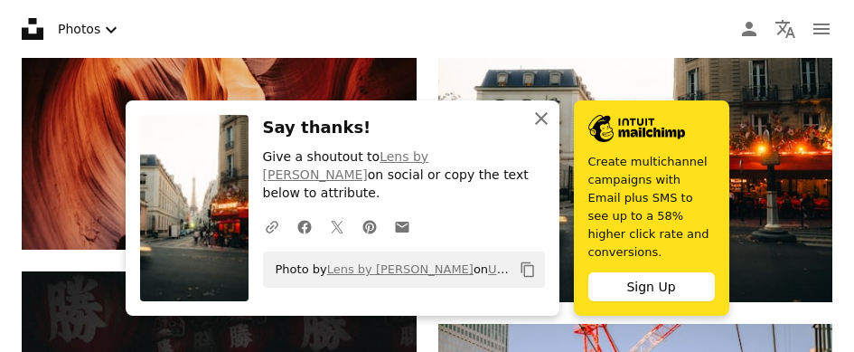
click at [543, 129] on icon "An X shape" at bounding box center [541, 119] width 22 height 22
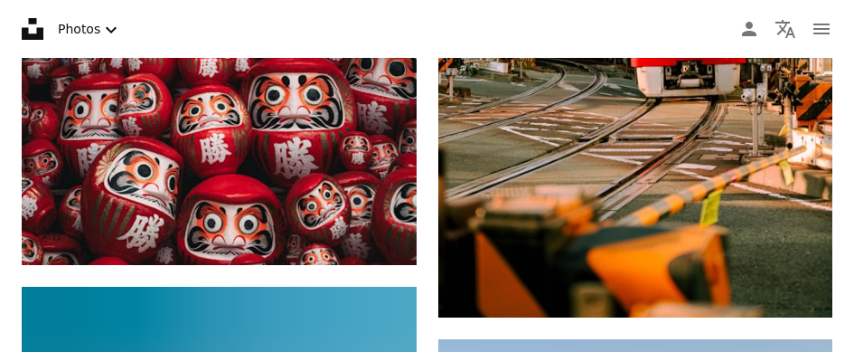
scroll to position [4157, 0]
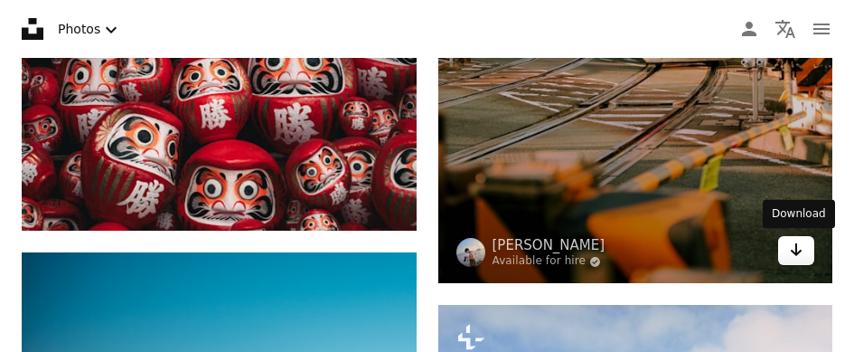
click at [793, 254] on icon "Arrow pointing down" at bounding box center [796, 250] width 14 height 22
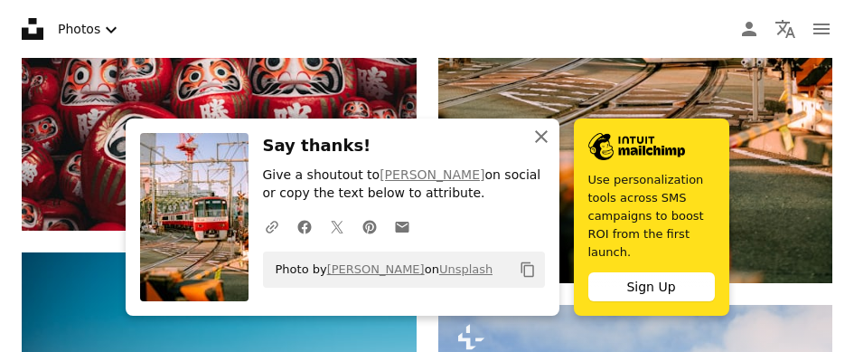
click at [542, 147] on icon "An X shape" at bounding box center [541, 137] width 22 height 22
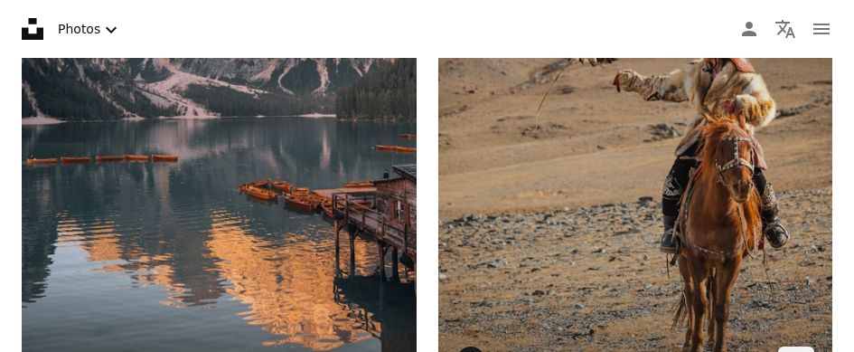
scroll to position [6145, 0]
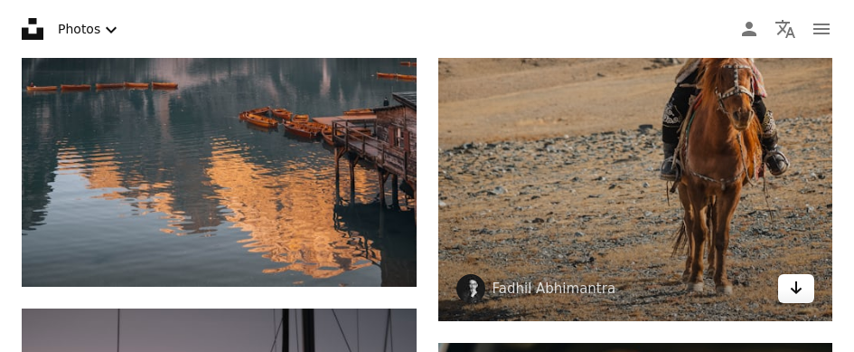
click at [794, 285] on icon "Arrow pointing down" at bounding box center [796, 288] width 14 height 22
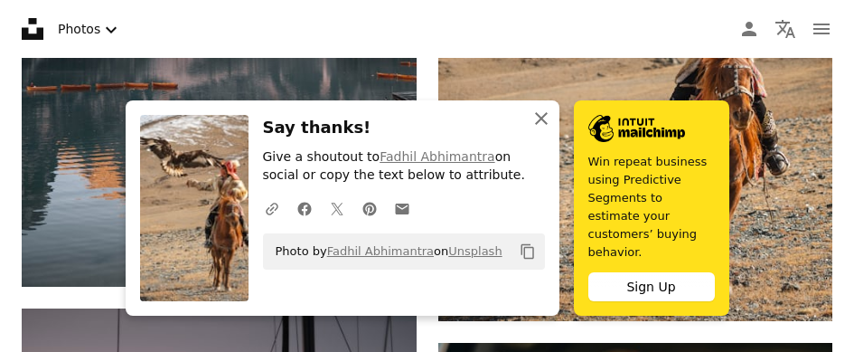
click at [540, 125] on icon "button" at bounding box center [541, 118] width 13 height 13
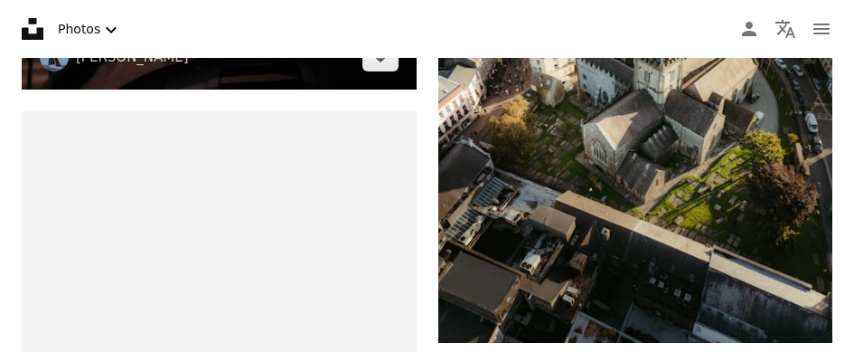
scroll to position [6959, 0]
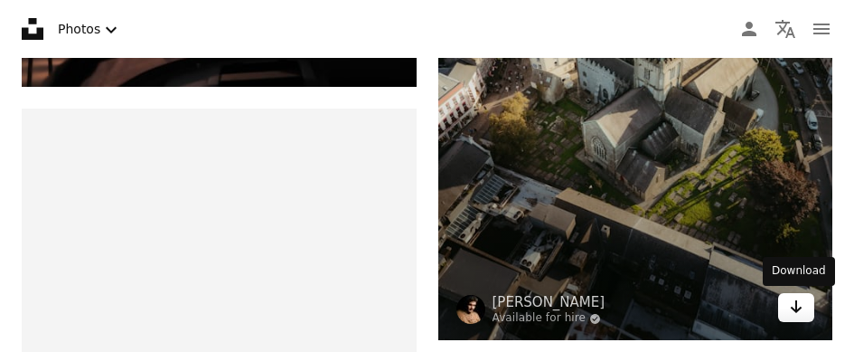
click at [803, 302] on link "Arrow pointing down" at bounding box center [796, 307] width 36 height 29
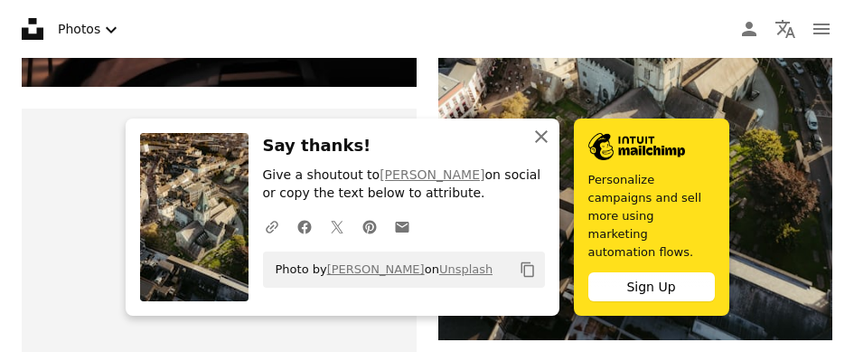
click at [543, 143] on icon "button" at bounding box center [541, 136] width 13 height 13
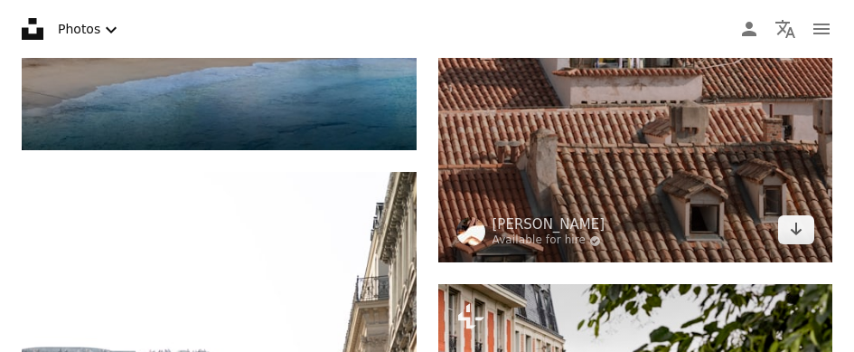
scroll to position [9368, 0]
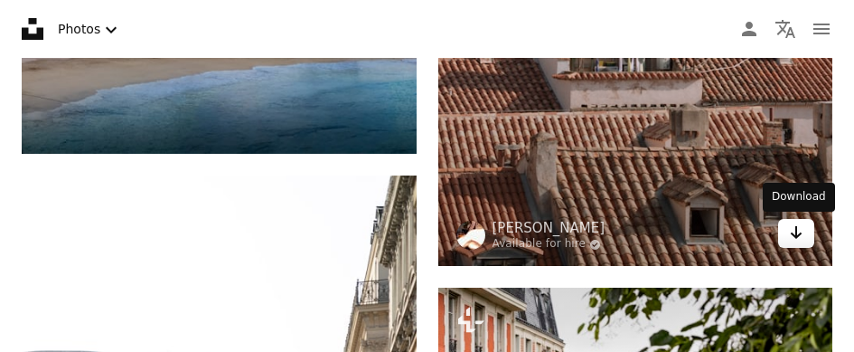
click at [788, 230] on link "Arrow pointing down" at bounding box center [796, 233] width 36 height 29
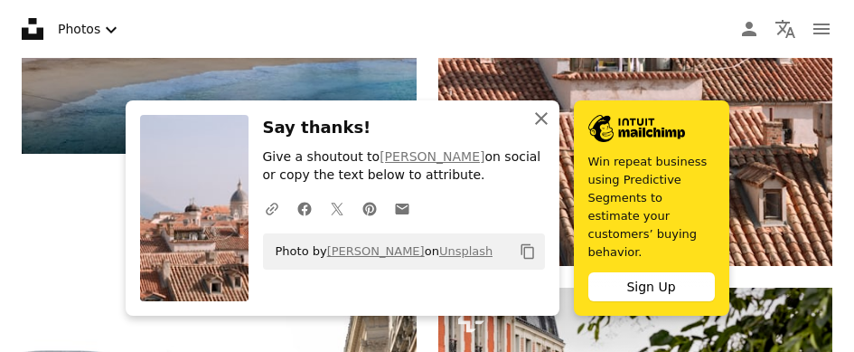
click at [539, 129] on icon "An X shape" at bounding box center [541, 119] width 22 height 22
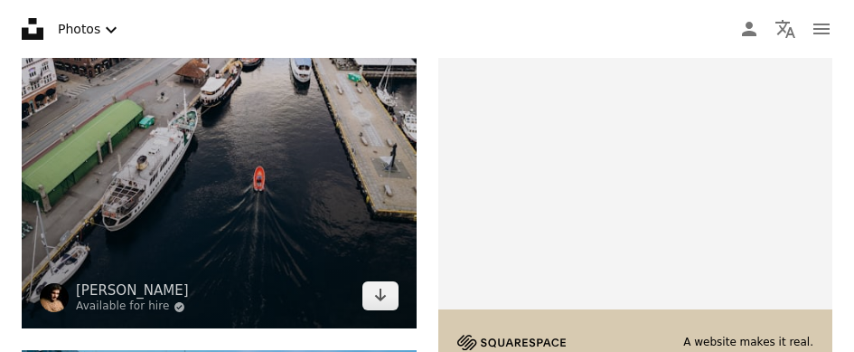
scroll to position [10393, 0]
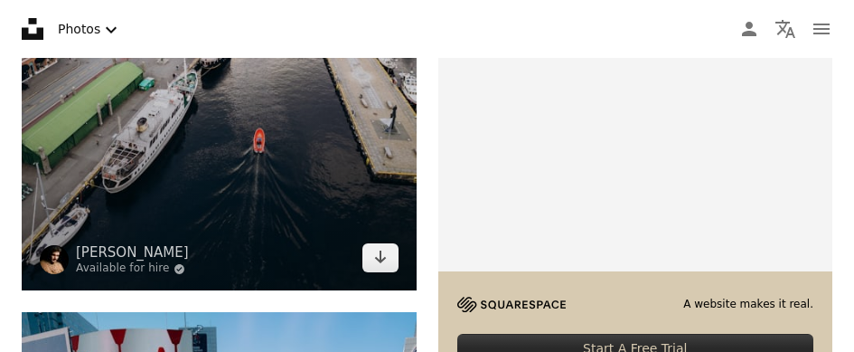
click at [373, 271] on img at bounding box center [219, 27] width 395 height 526
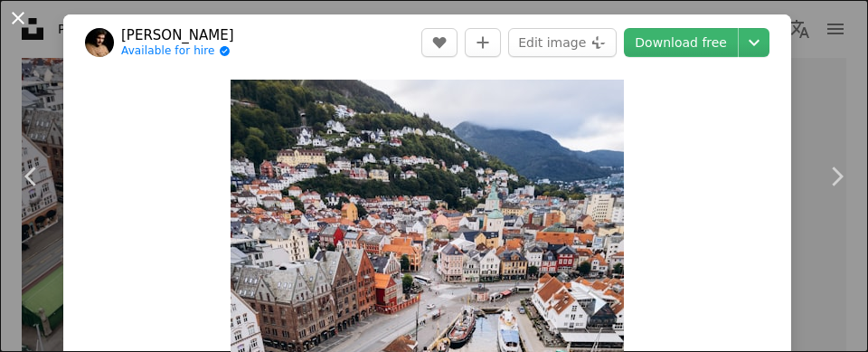
click at [21, 13] on button "An X shape" at bounding box center [18, 18] width 22 height 22
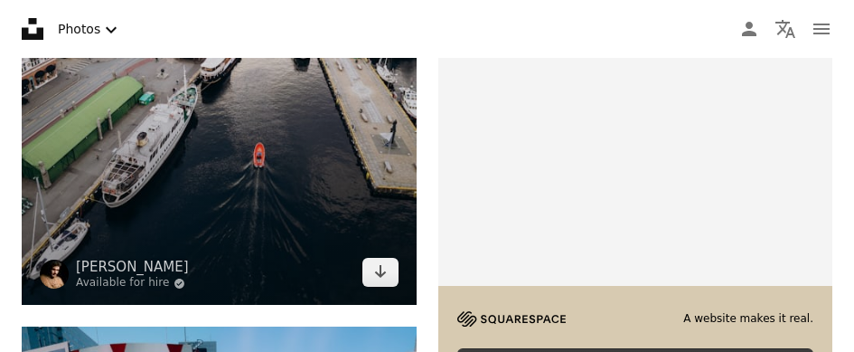
scroll to position [10393, 0]
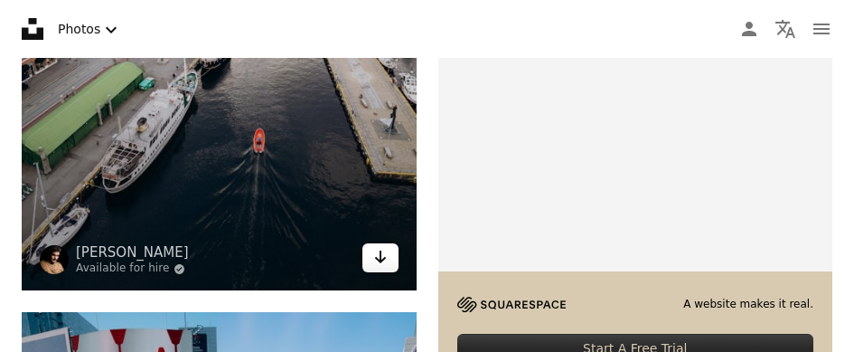
click at [382, 255] on icon "Arrow pointing down" at bounding box center [380, 257] width 14 height 22
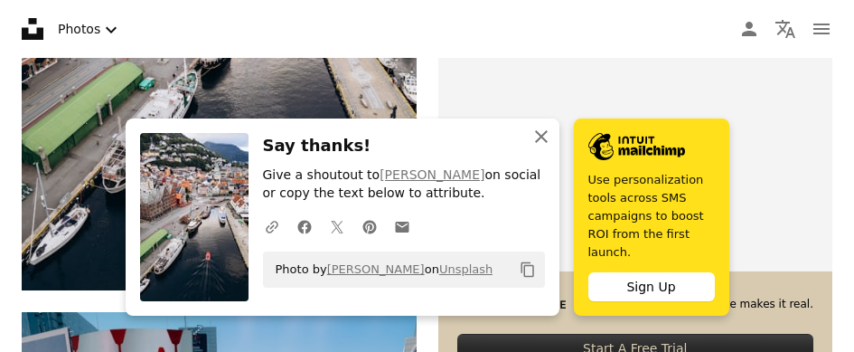
click at [548, 147] on icon "An X shape" at bounding box center [541, 137] width 22 height 22
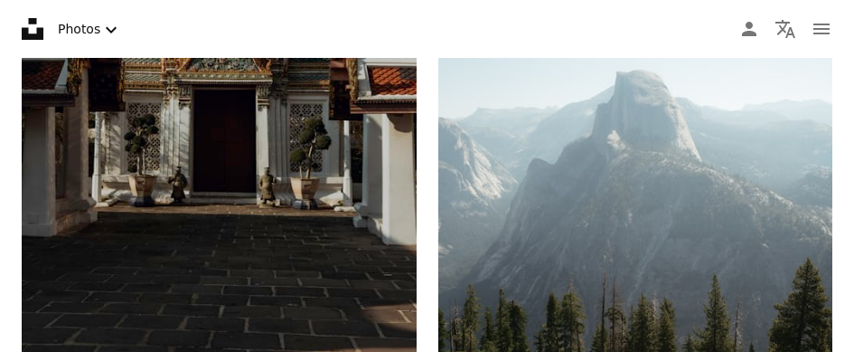
scroll to position [13014, 0]
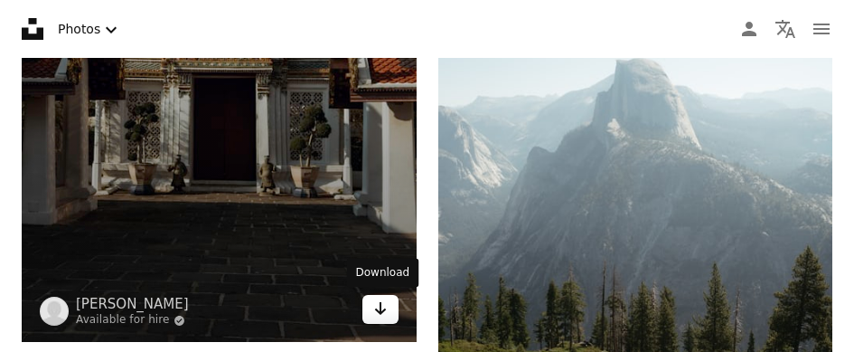
click at [376, 311] on icon "Arrow pointing down" at bounding box center [380, 308] width 14 height 22
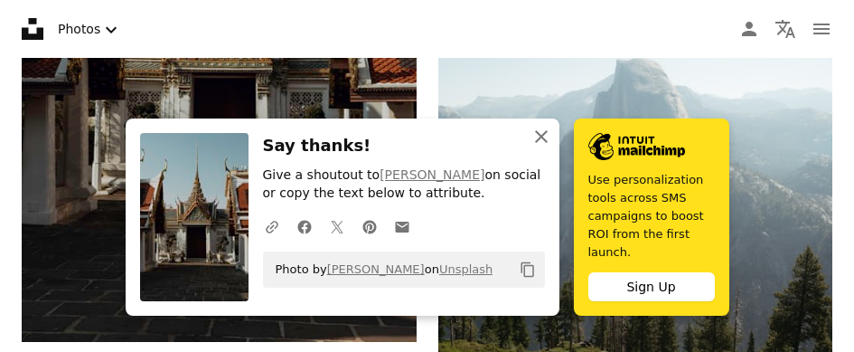
click at [541, 147] on icon "An X shape" at bounding box center [541, 137] width 22 height 22
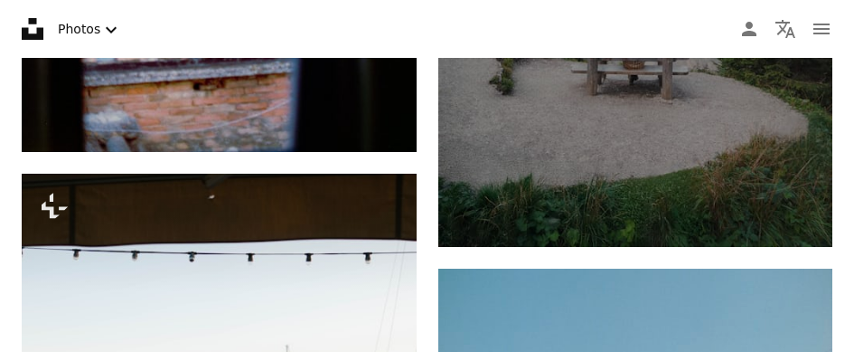
scroll to position [31841, 0]
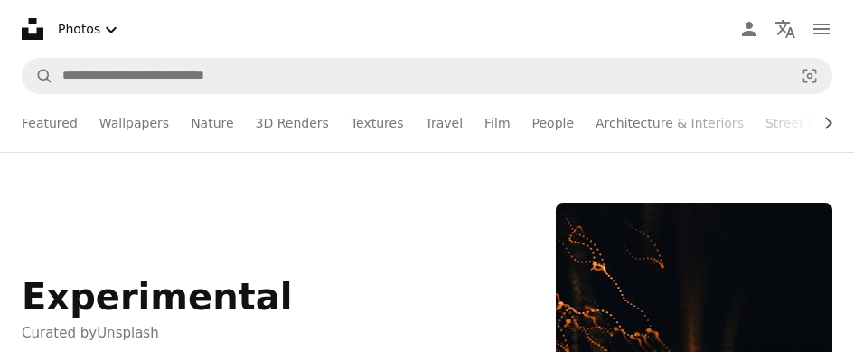
click at [765, 124] on link "Street Photography" at bounding box center [826, 123] width 123 height 58
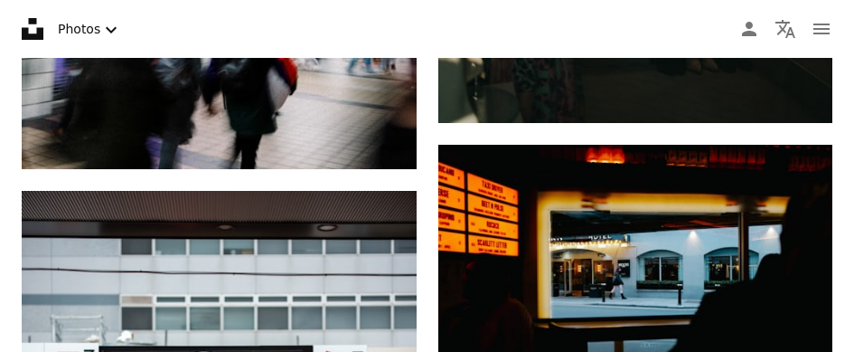
scroll to position [7561, 0]
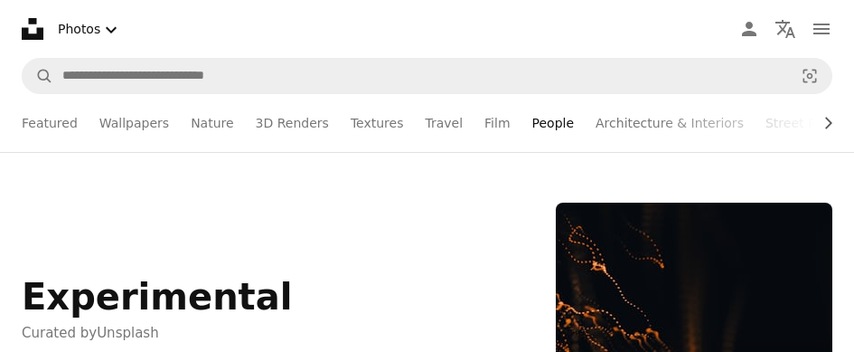
click at [532, 127] on link "People" at bounding box center [553, 123] width 42 height 58
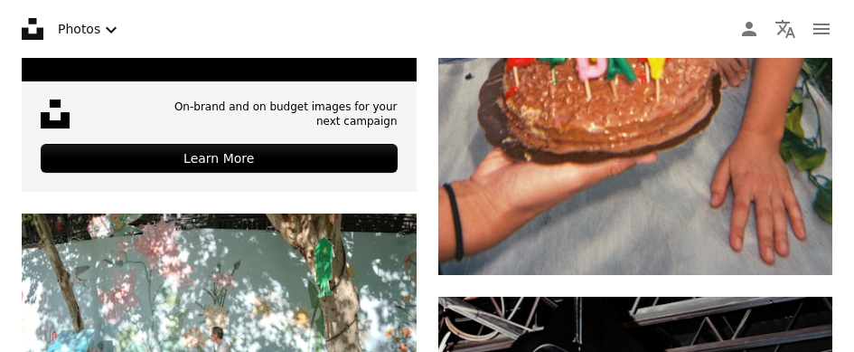
scroll to position [843, 0]
